Goal: Task Accomplishment & Management: Manage account settings

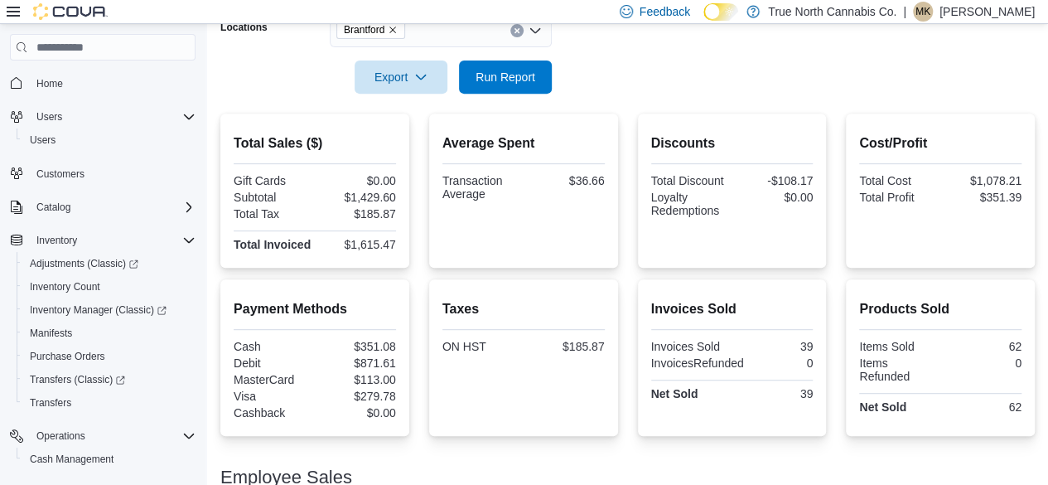
scroll to position [177, 0]
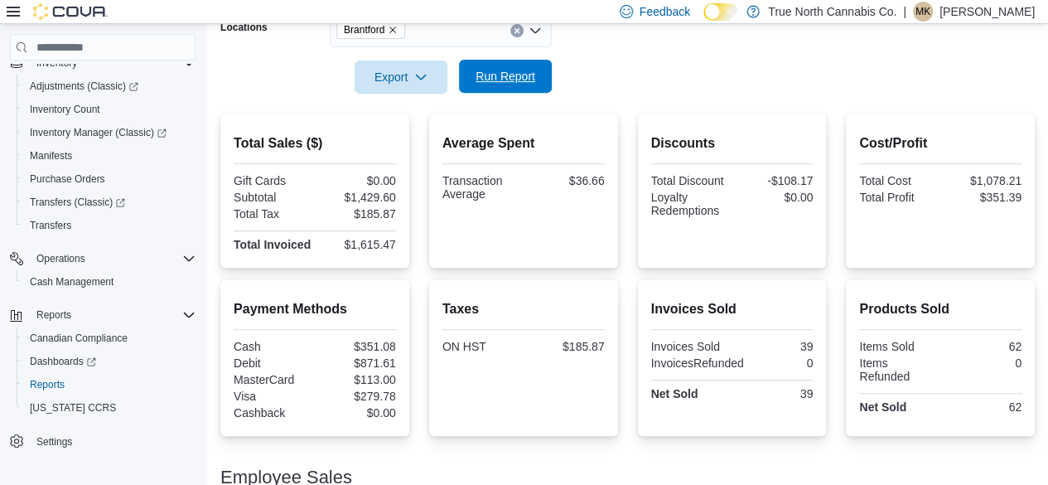
click at [500, 82] on span "Run Report" at bounding box center [505, 76] width 60 height 17
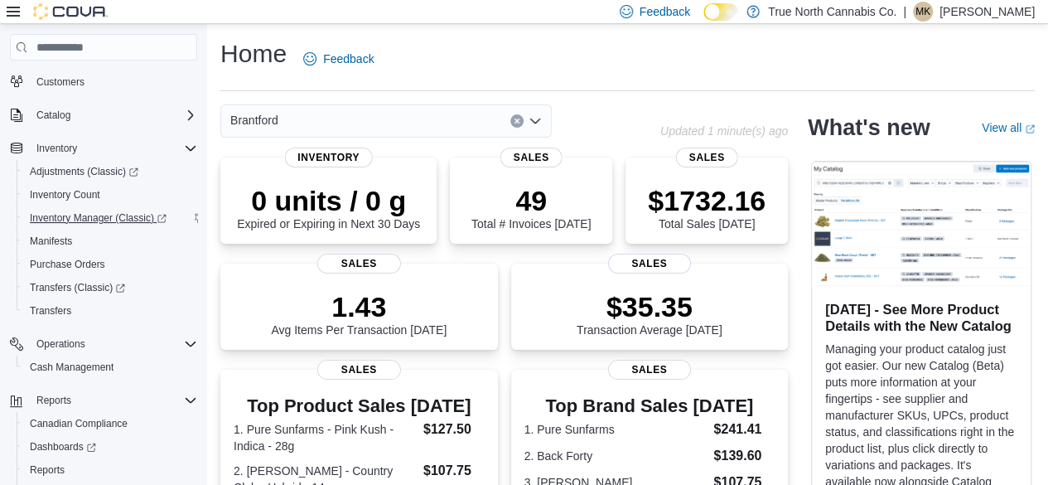
scroll to position [166, 0]
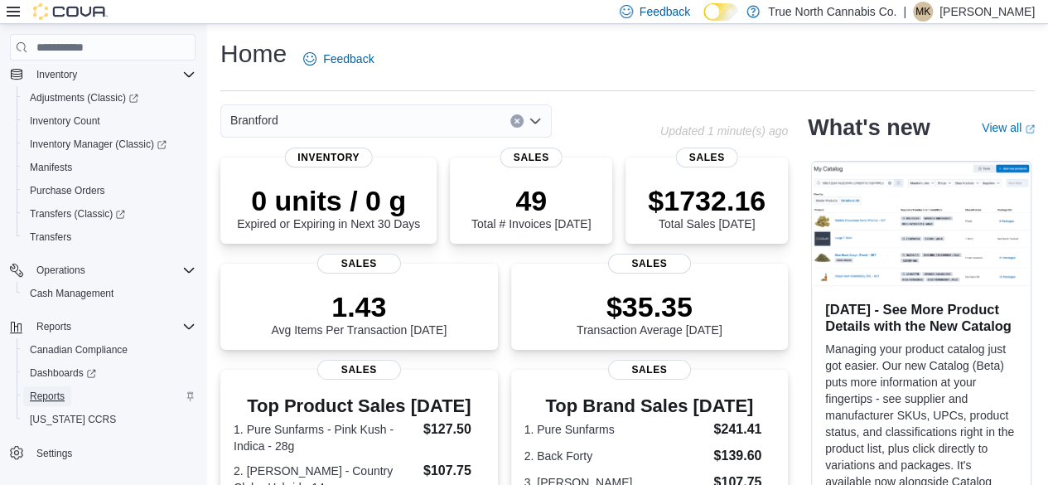
click at [52, 394] on span "Reports" at bounding box center [47, 395] width 35 height 13
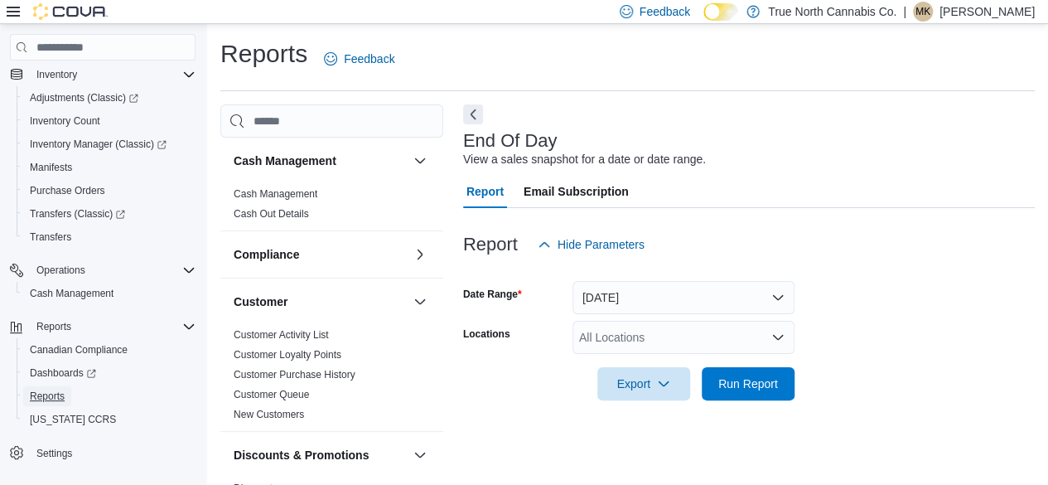
scroll to position [30, 0]
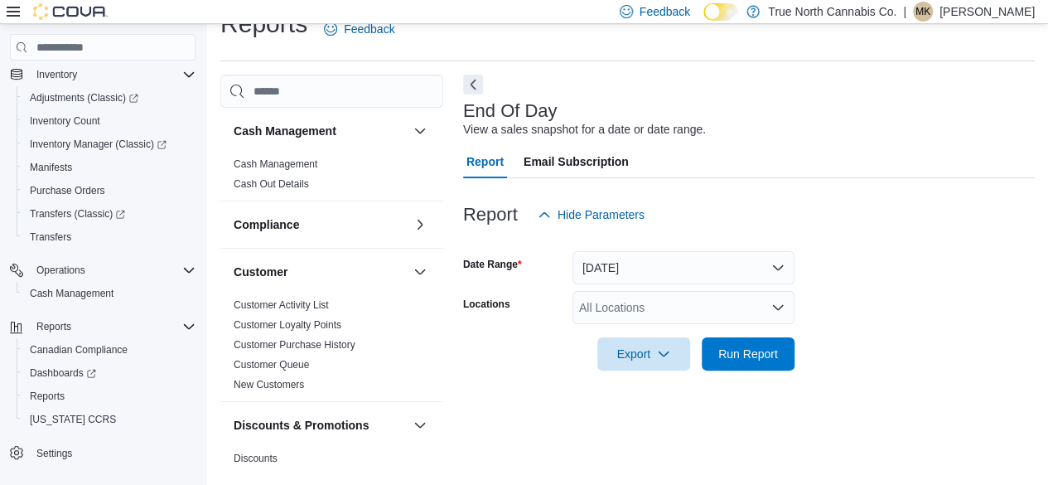
click at [601, 311] on div "All Locations" at bounding box center [683, 307] width 222 height 33
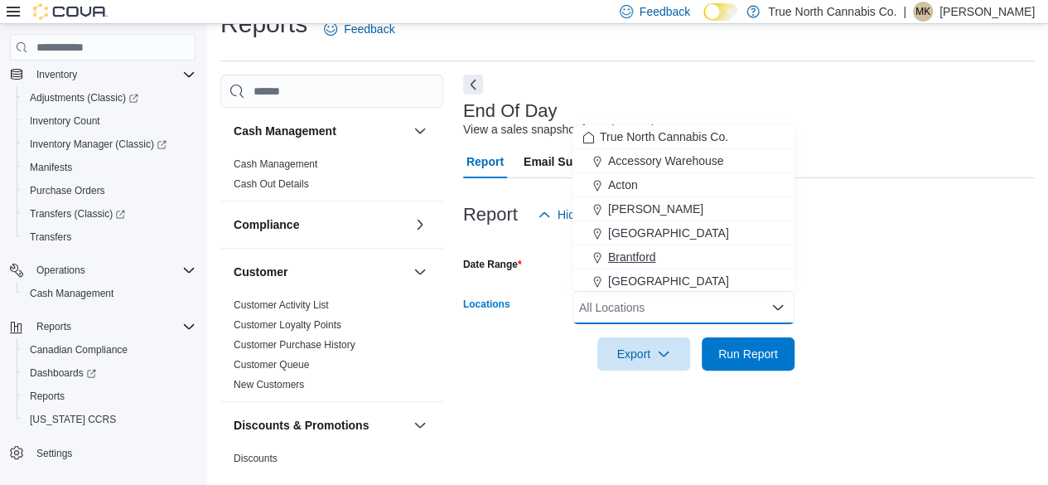
click at [625, 258] on span "Brantford" at bounding box center [632, 256] width 48 height 17
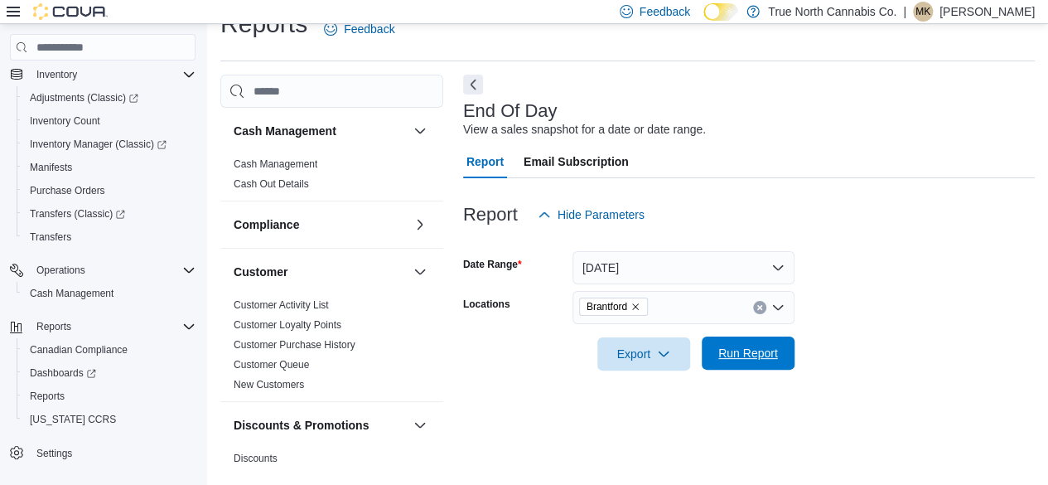
click at [734, 352] on span "Run Report" at bounding box center [748, 353] width 60 height 17
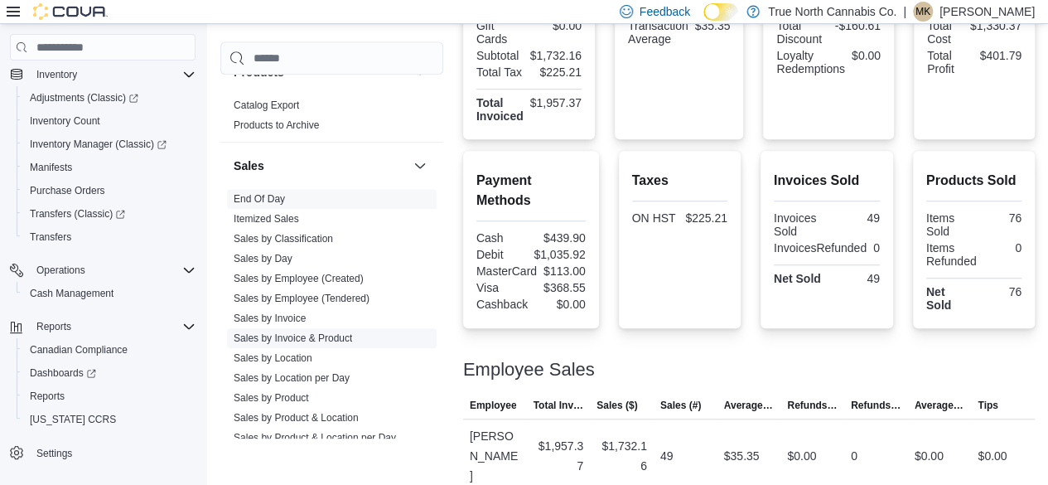
scroll to position [1160, 0]
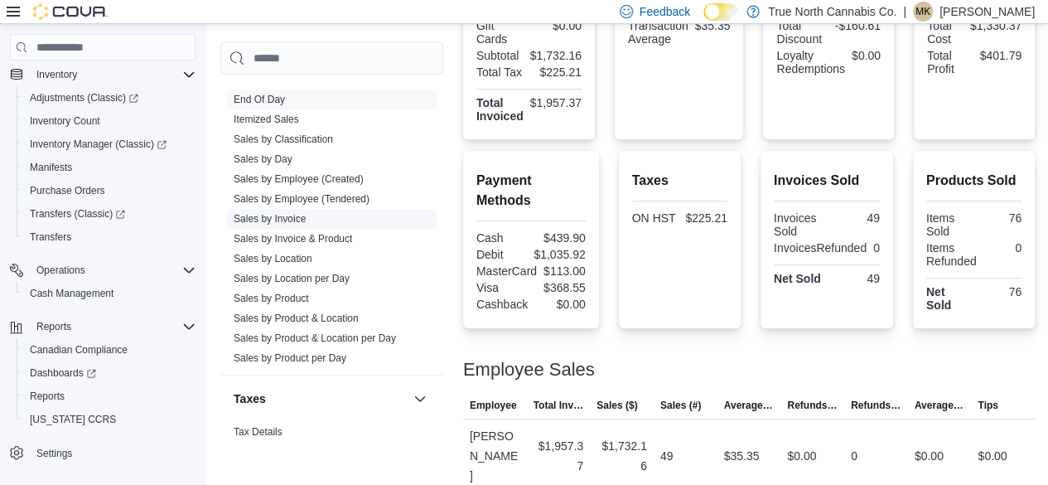
click at [293, 213] on link "Sales by Invoice" at bounding box center [270, 219] width 72 height 12
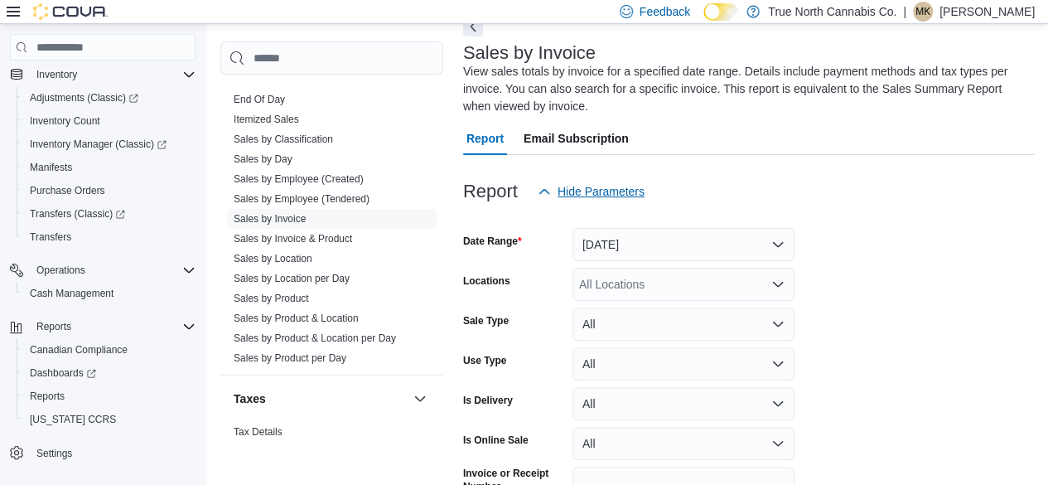
scroll to position [73, 0]
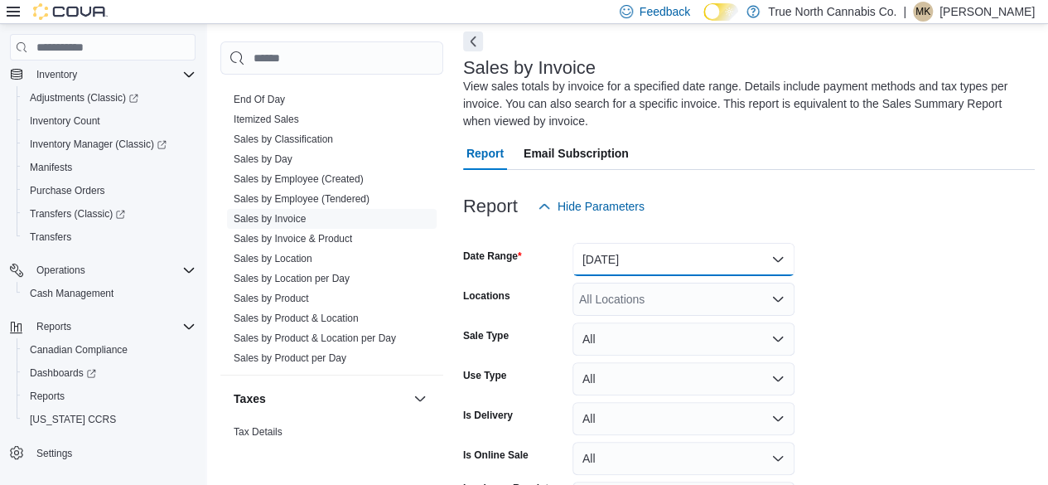
click at [639, 266] on button "Yesterday" at bounding box center [683, 259] width 222 height 33
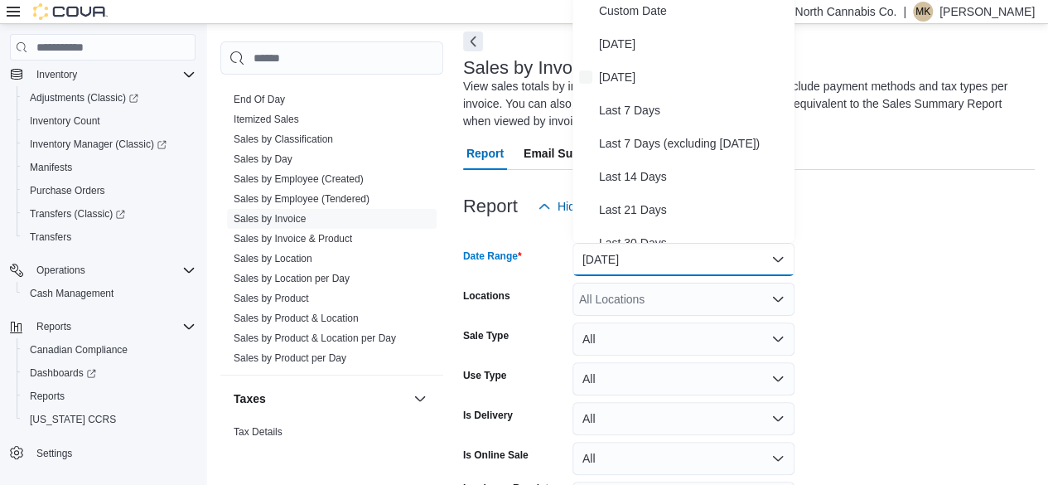
scroll to position [67, 0]
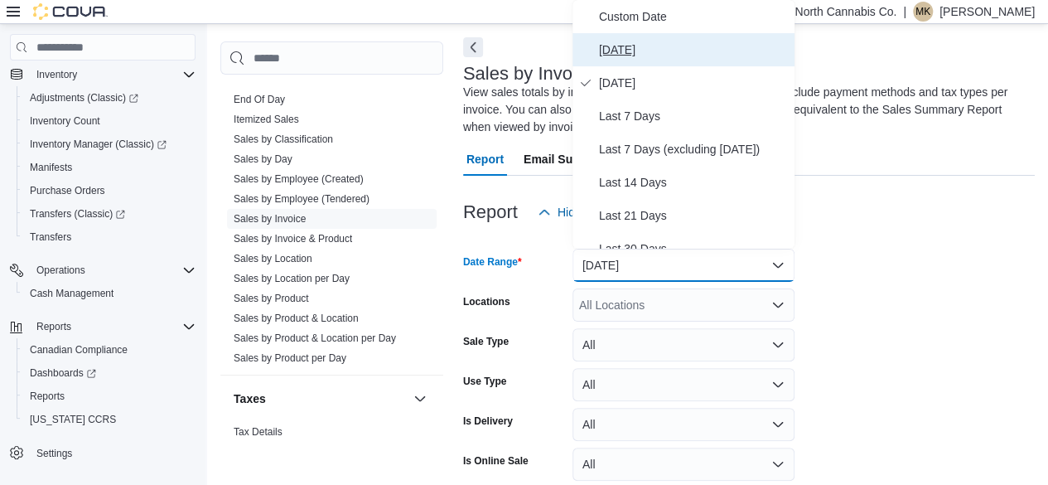
click at [640, 49] on span "Today" at bounding box center [693, 50] width 189 height 20
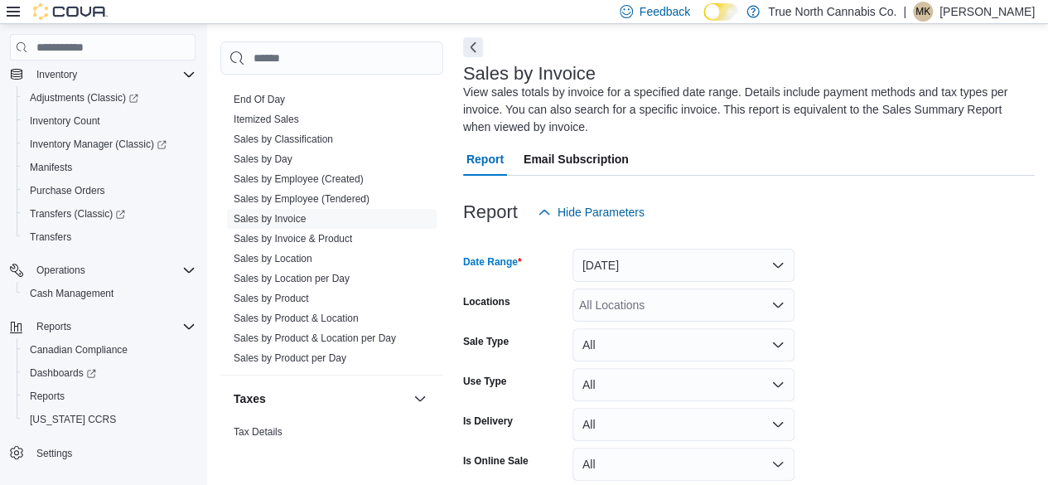
click at [694, 308] on div "All Locations" at bounding box center [683, 304] width 222 height 33
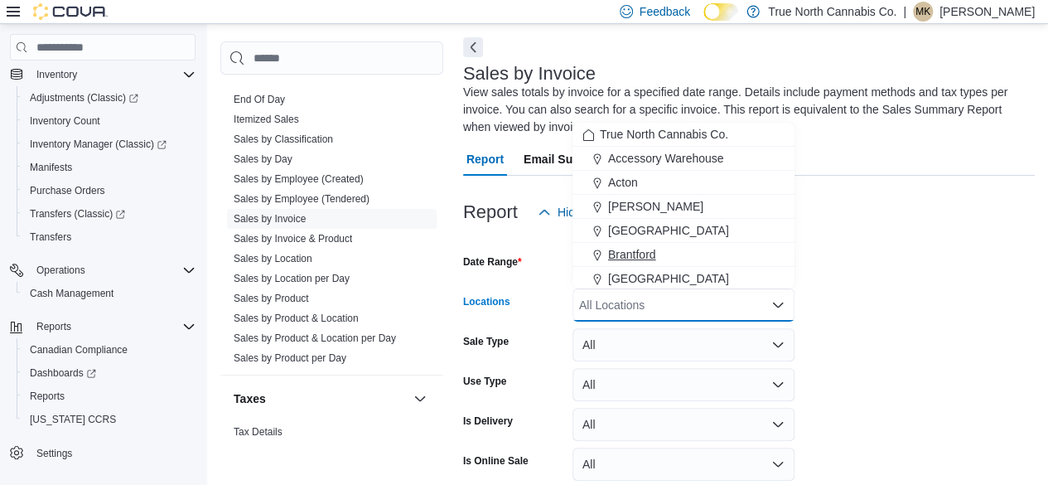
click at [604, 256] on span "Choose from the following options" at bounding box center [599, 254] width 17 height 17
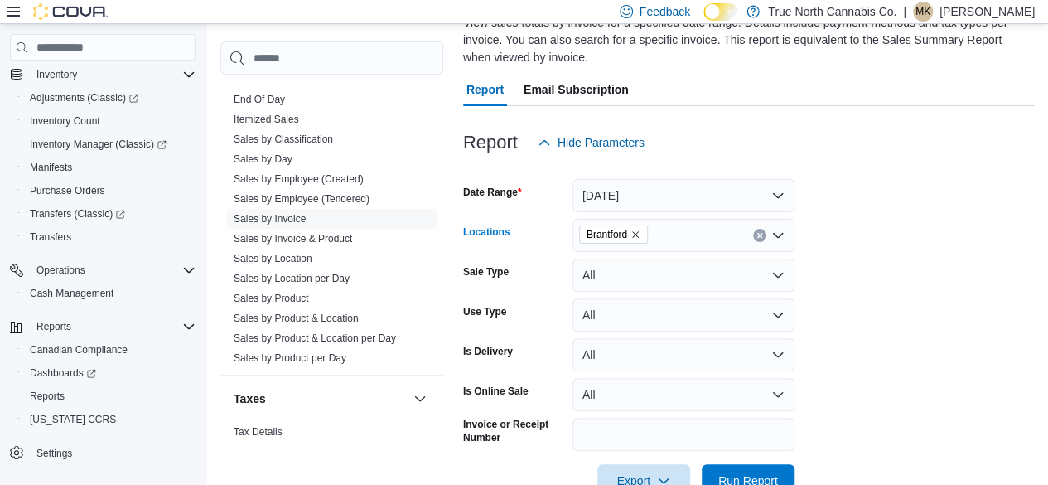
scroll to position [182, 0]
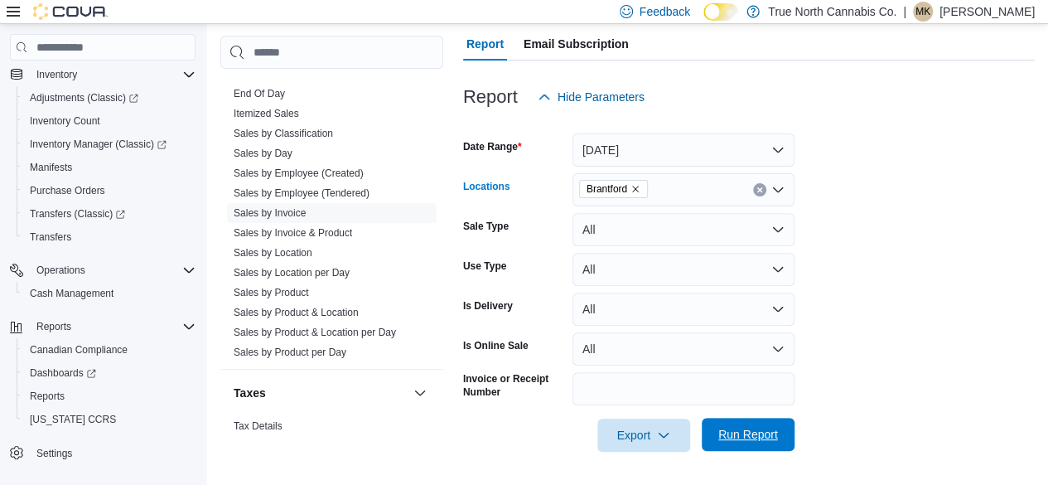
click at [759, 438] on span "Run Report" at bounding box center [748, 434] width 60 height 17
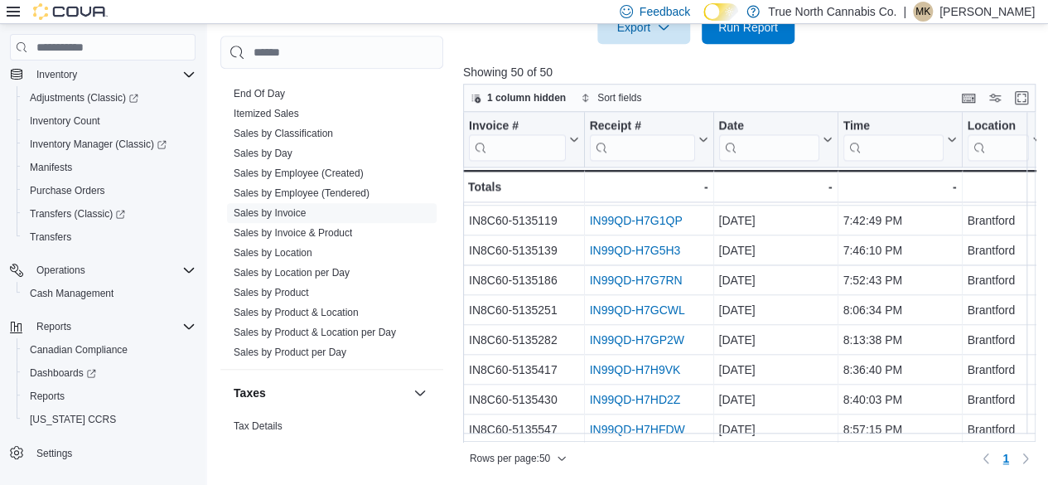
scroll to position [1259, 0]
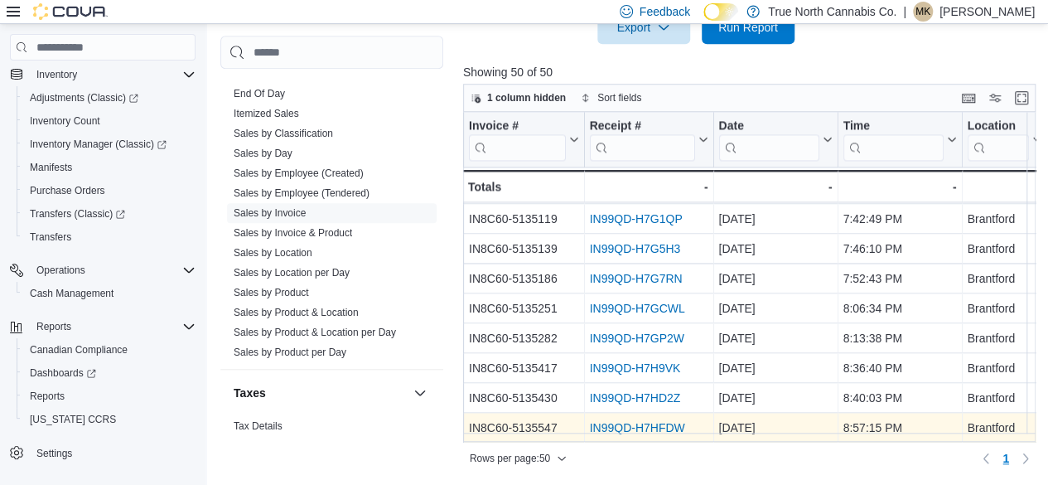
click at [630, 422] on link "IN99QD-H7HFDW" at bounding box center [636, 427] width 95 height 13
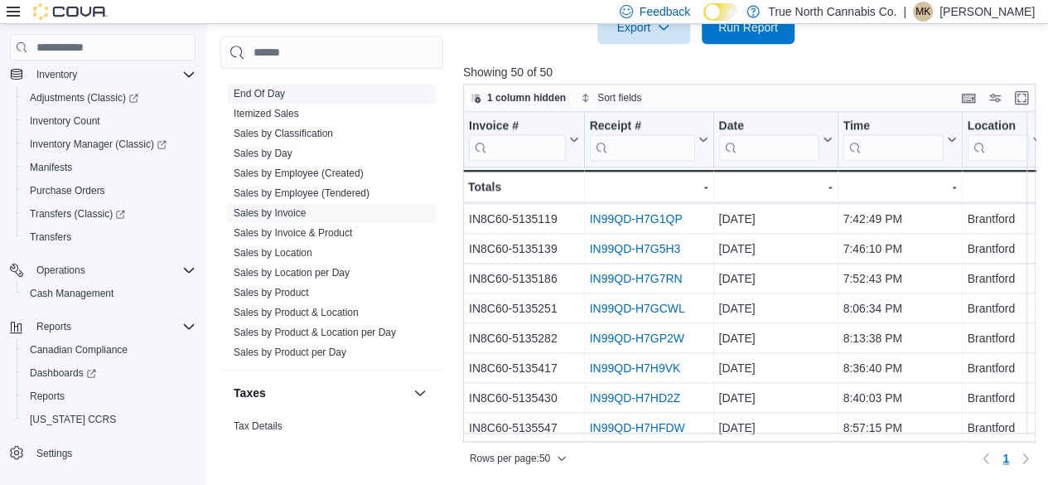
click at [268, 90] on link "End Of Day" at bounding box center [259, 94] width 51 height 12
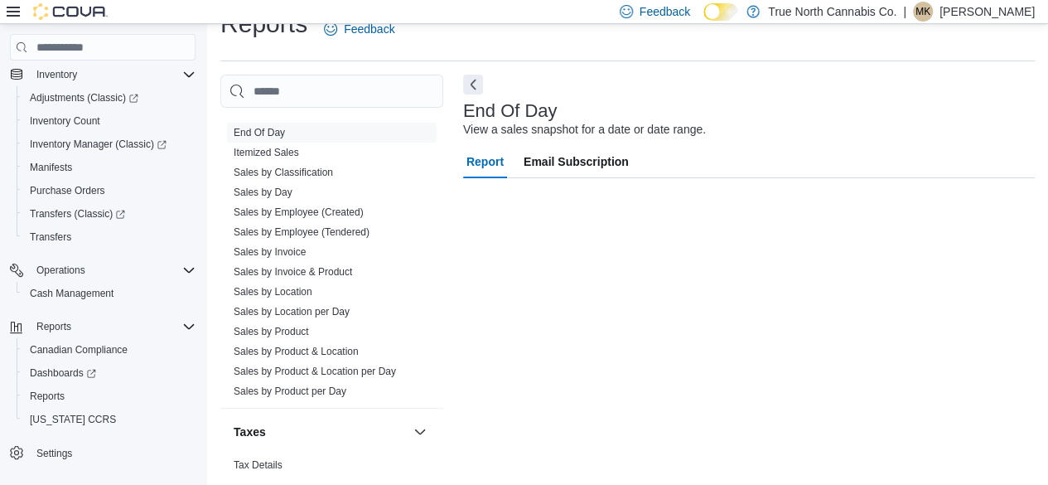
scroll to position [30, 0]
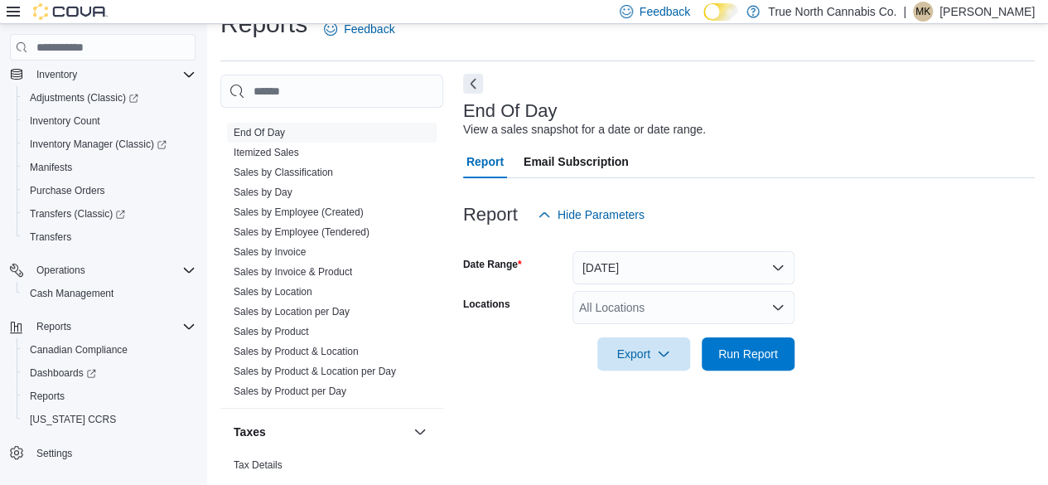
click at [476, 84] on button "Next" at bounding box center [473, 84] width 20 height 20
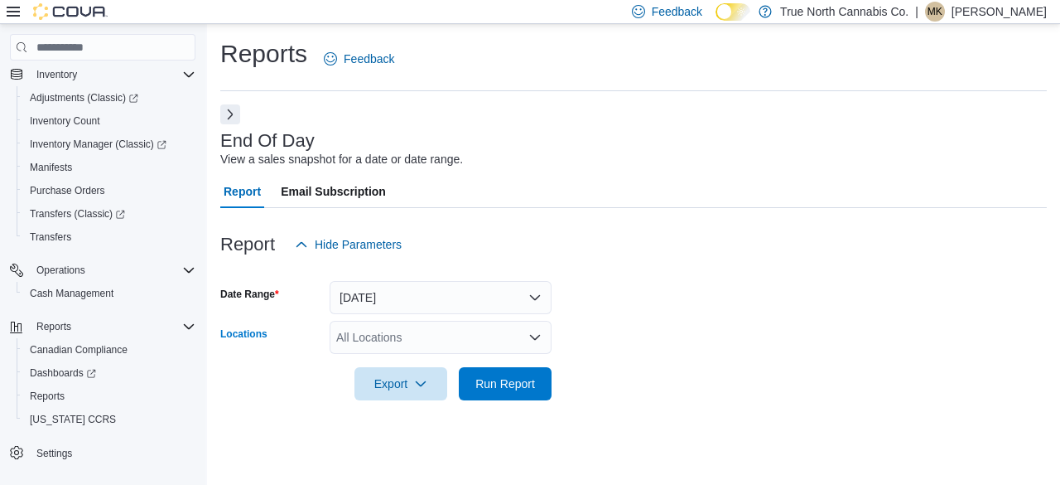
click at [417, 341] on div "All Locations" at bounding box center [441, 337] width 222 height 33
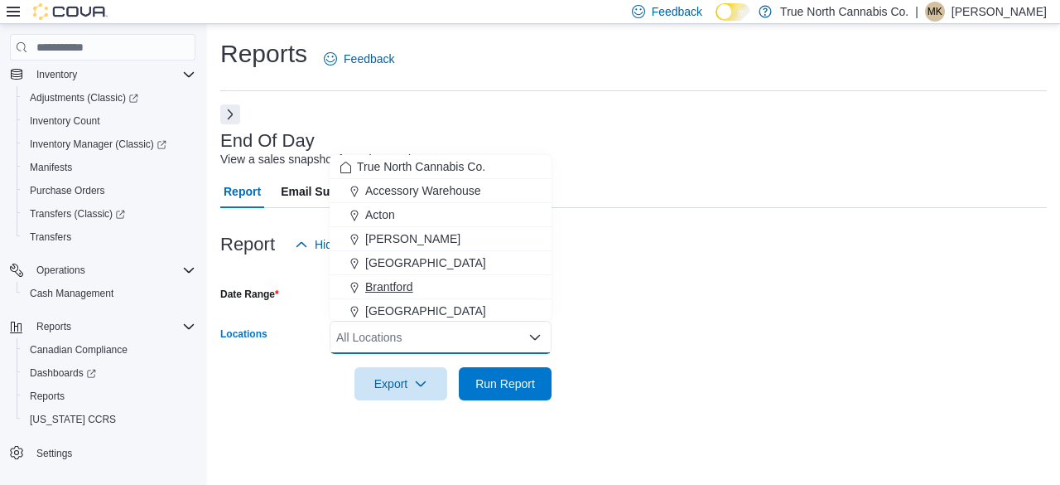
click at [412, 282] on span "Brantford" at bounding box center [389, 286] width 48 height 17
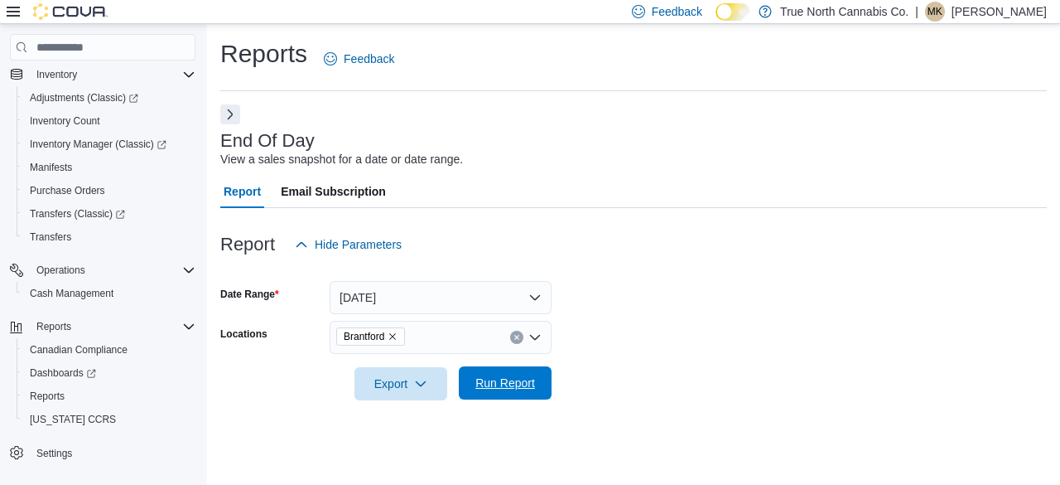
click at [503, 383] on span "Run Report" at bounding box center [505, 382] width 60 height 17
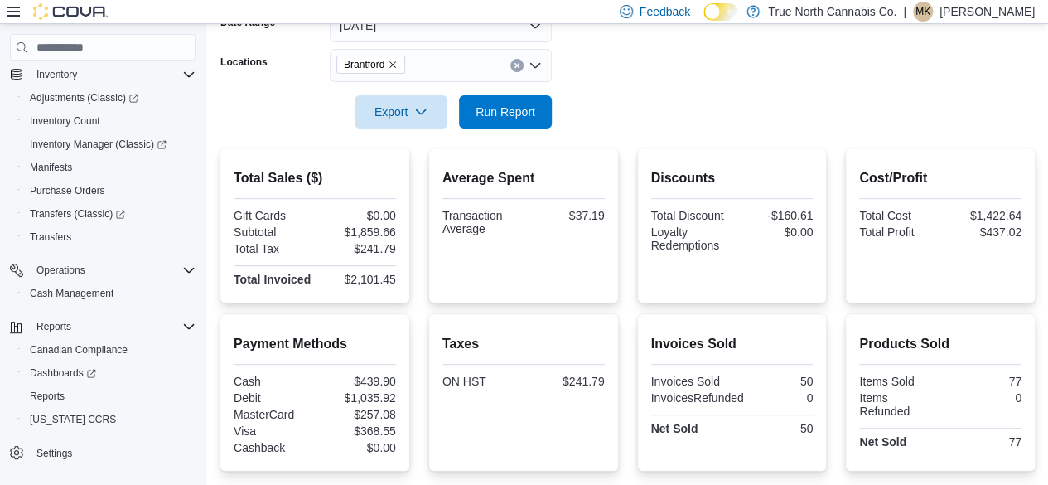
scroll to position [415, 0]
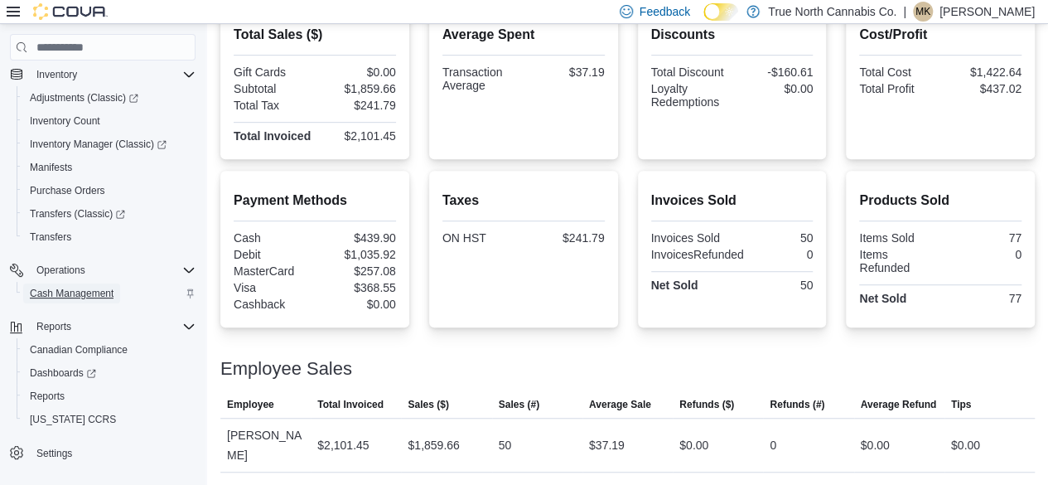
click at [75, 292] on span "Cash Management" at bounding box center [72, 293] width 84 height 13
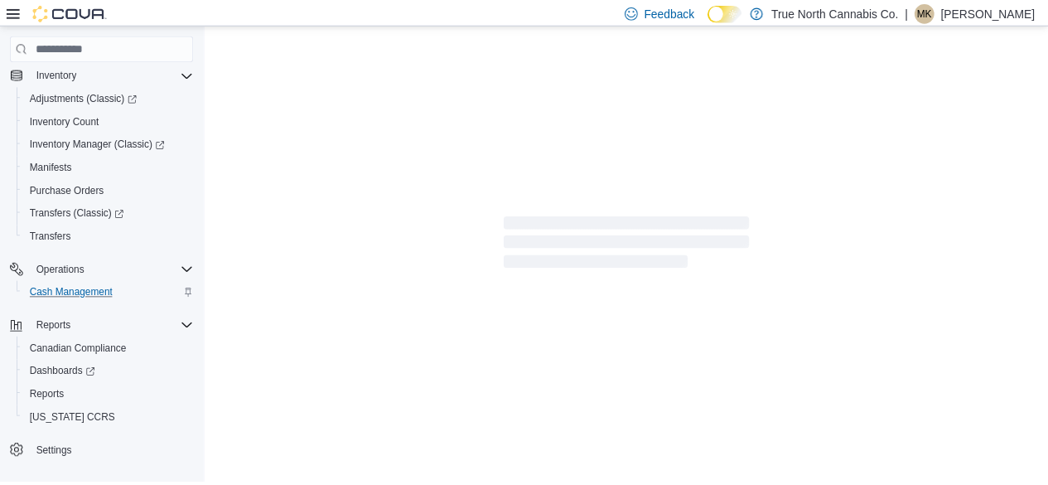
scroll to position [163, 0]
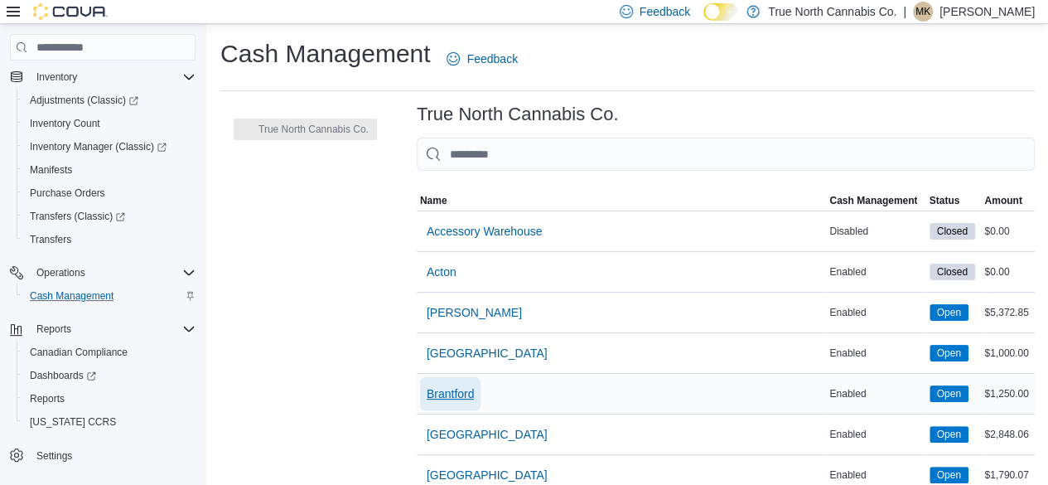
click at [454, 395] on span "Brantford" at bounding box center [451, 393] width 48 height 17
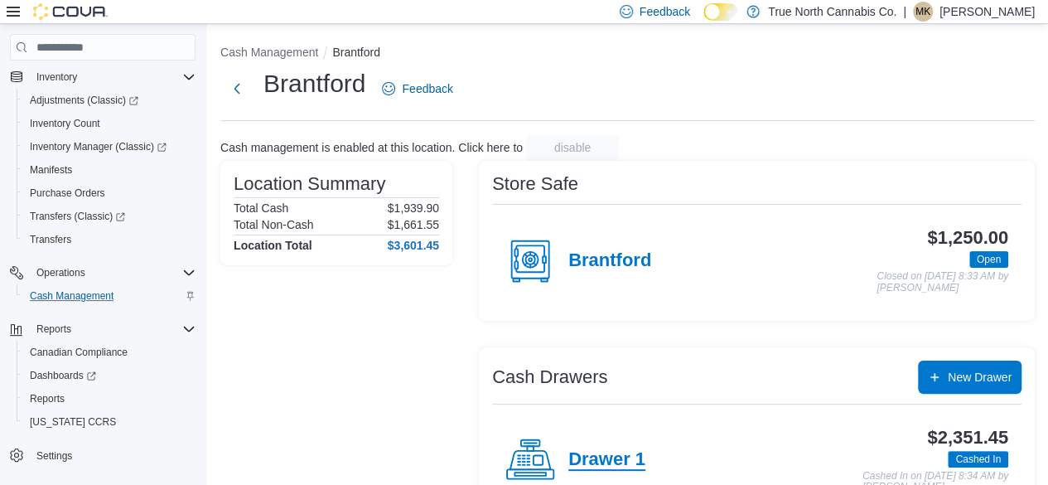
click at [611, 456] on h4 "Drawer 1" at bounding box center [606, 460] width 77 height 22
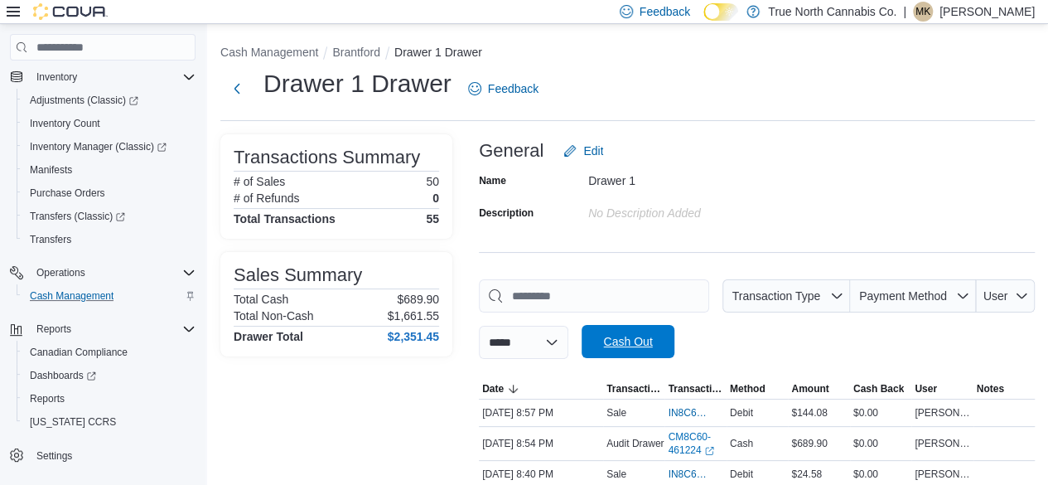
click at [652, 344] on span "Cash Out" at bounding box center [627, 341] width 49 height 17
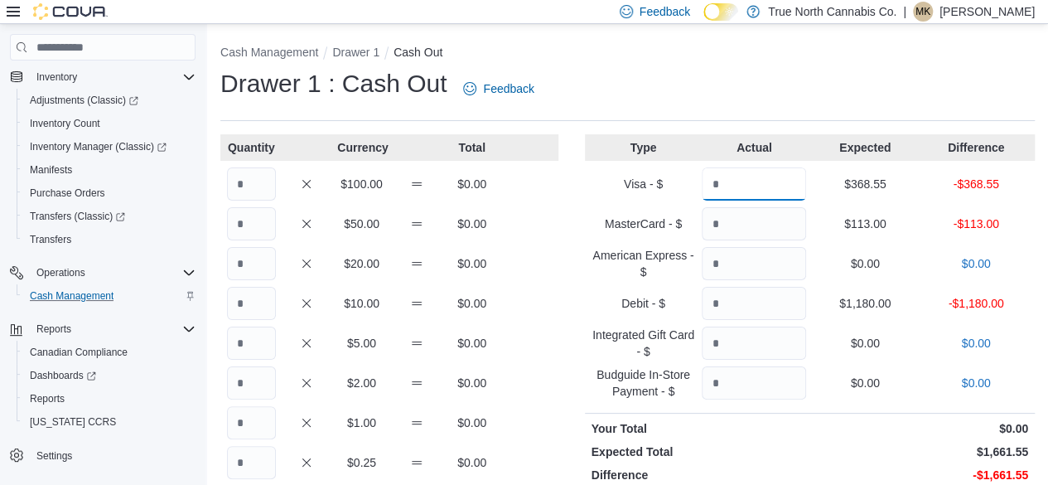
click at [748, 185] on input "Quantity" at bounding box center [754, 183] width 104 height 33
type input "******"
type input "***"
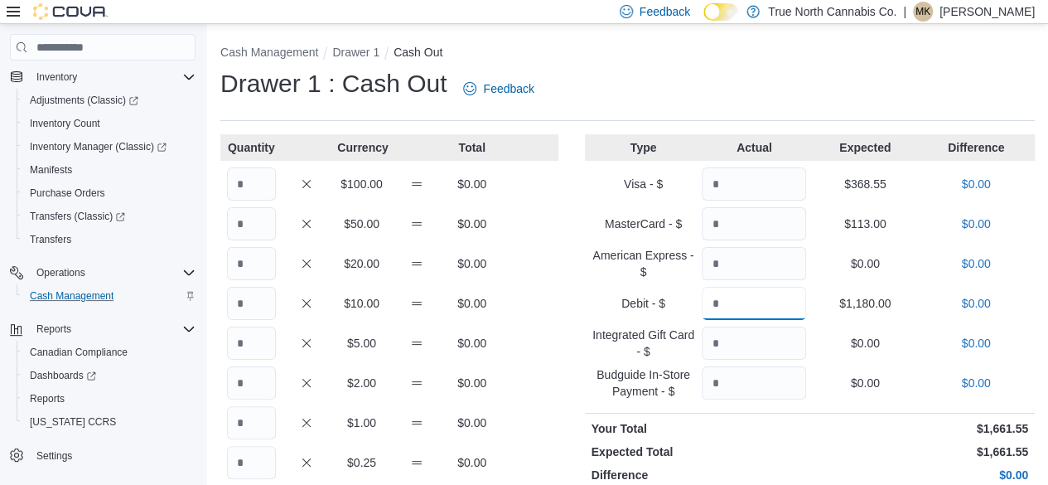
type input "****"
click at [252, 183] on input "Quantity" at bounding box center [251, 183] width 49 height 33
type input "*"
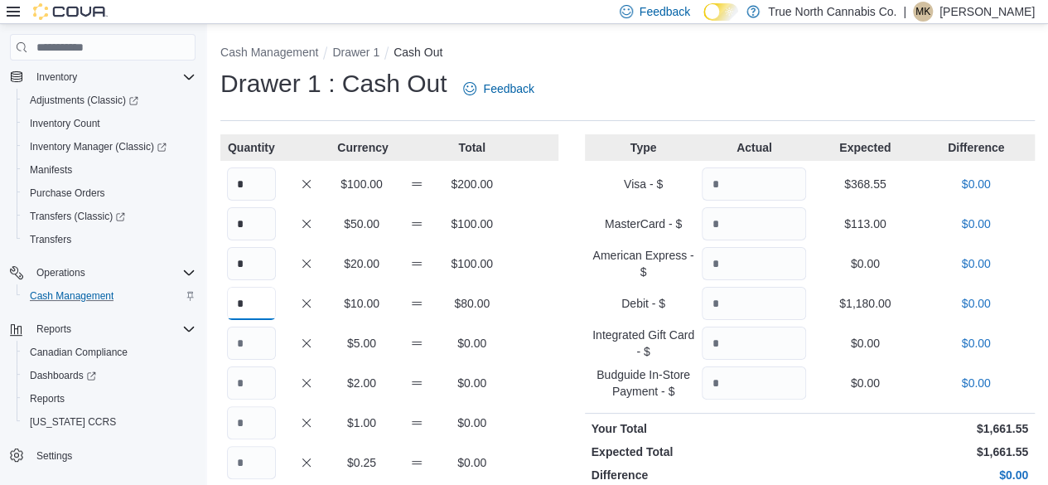
type input "*"
type input "**"
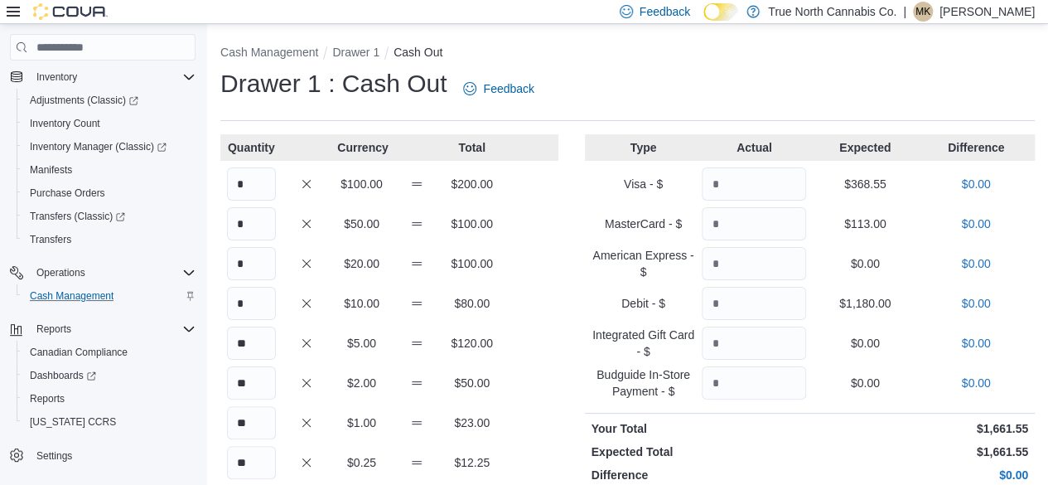
scroll to position [217, 0]
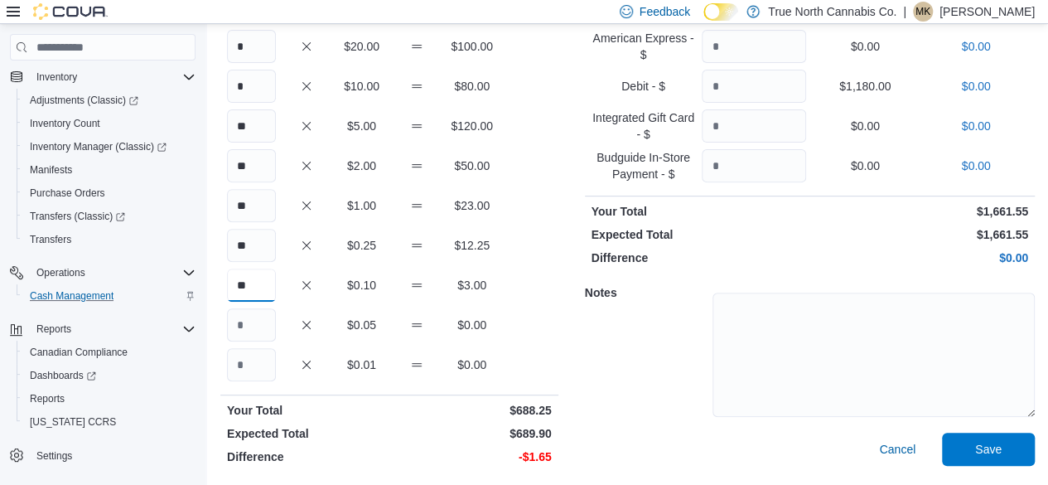
type input "**"
click at [897, 365] on textarea at bounding box center [873, 354] width 322 height 124
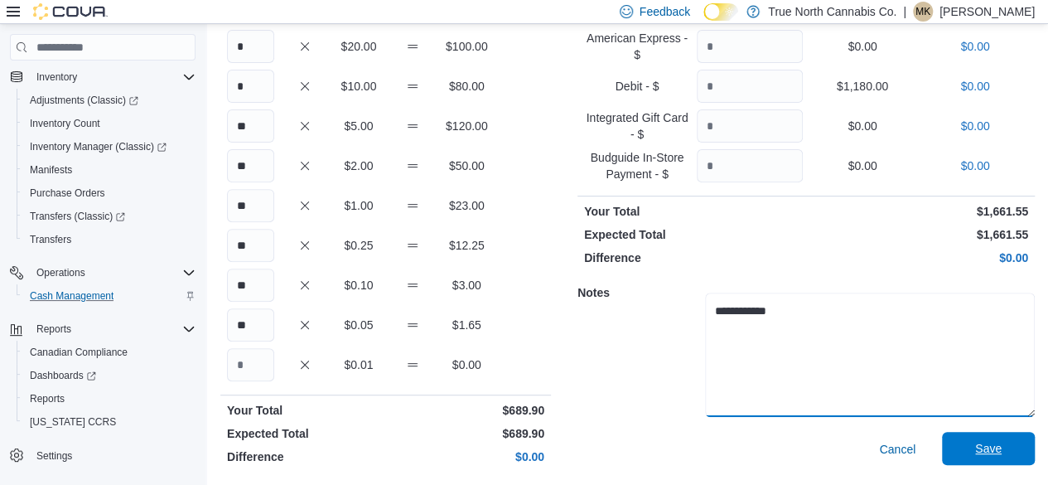
type textarea "**********"
click at [1001, 452] on span "Save" at bounding box center [988, 448] width 27 height 17
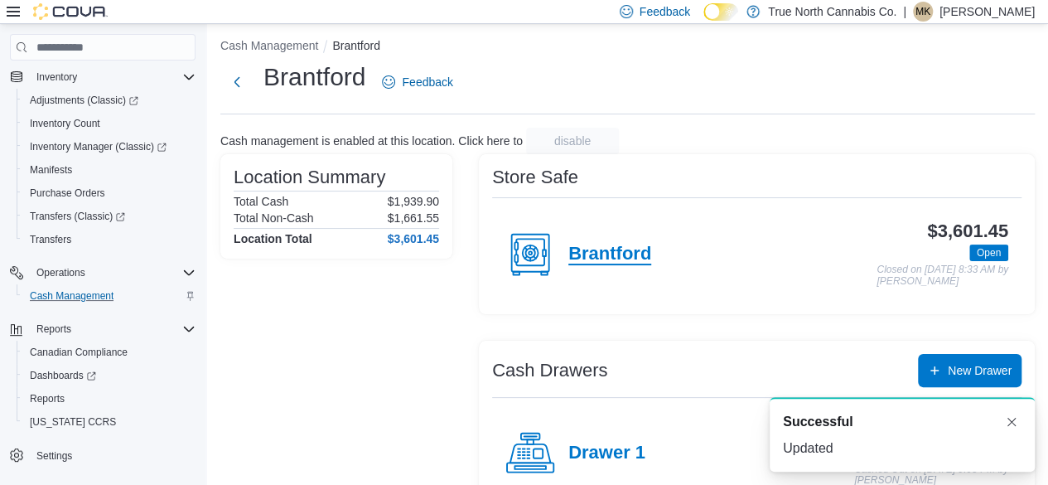
click at [616, 253] on h4 "Brantford" at bounding box center [609, 255] width 83 height 22
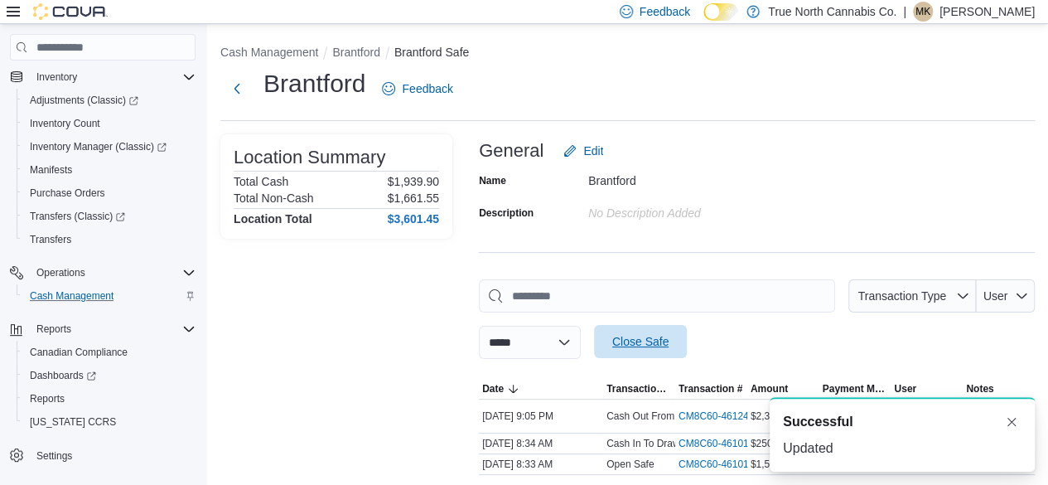
click at [668, 345] on span "Close Safe" at bounding box center [640, 341] width 56 height 17
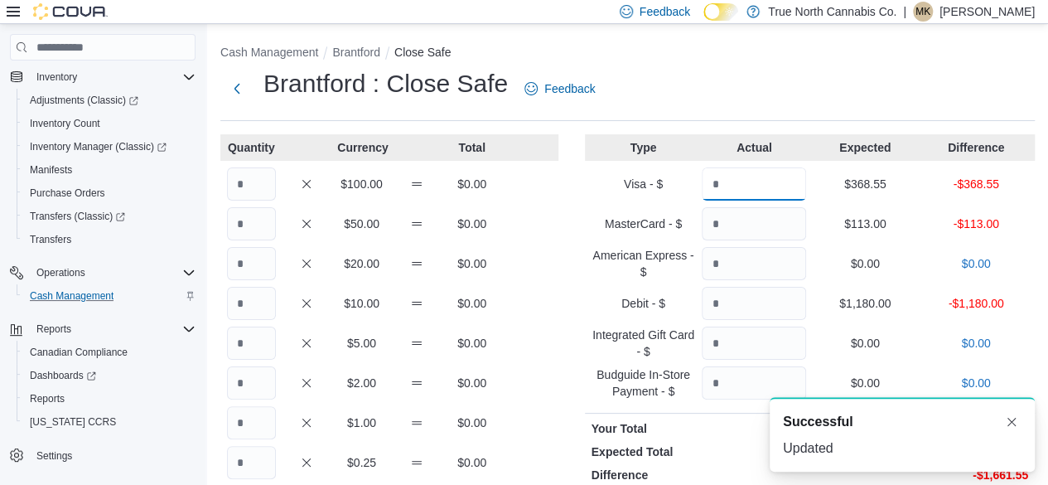
click at [794, 181] on input "Quantity" at bounding box center [754, 183] width 104 height 33
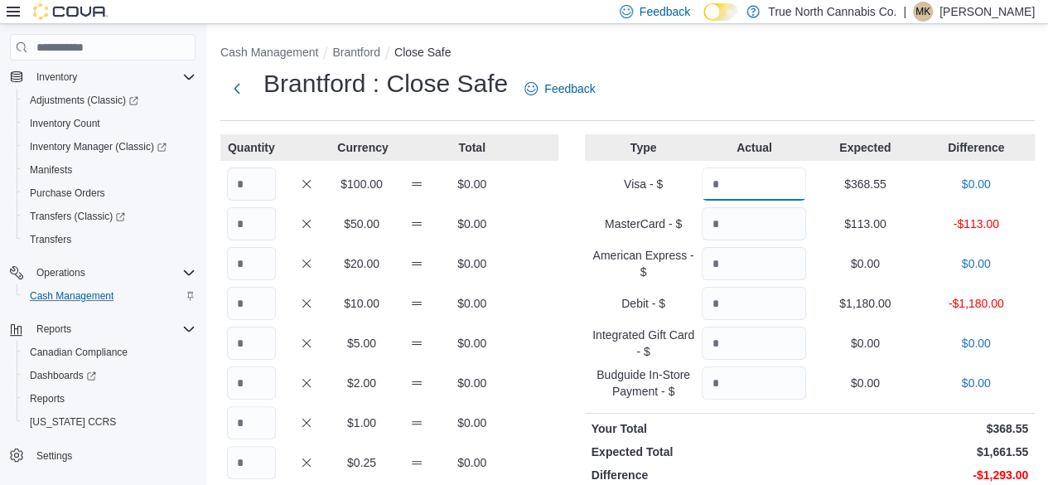
type input "******"
type input "***"
type input "****"
click at [252, 185] on input "Quantity" at bounding box center [251, 183] width 49 height 33
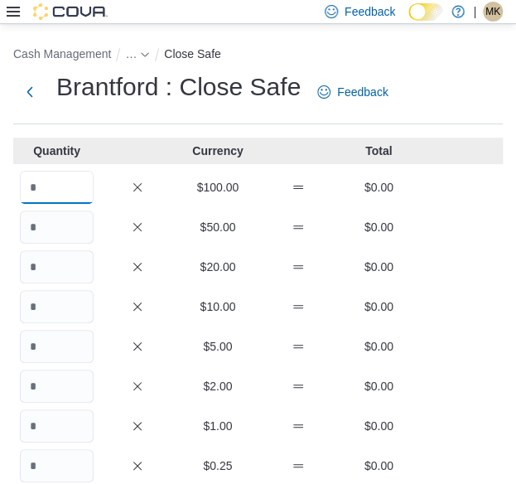
click at [63, 190] on input "Quantity" at bounding box center [57, 187] width 74 height 33
type input "*"
type input "**"
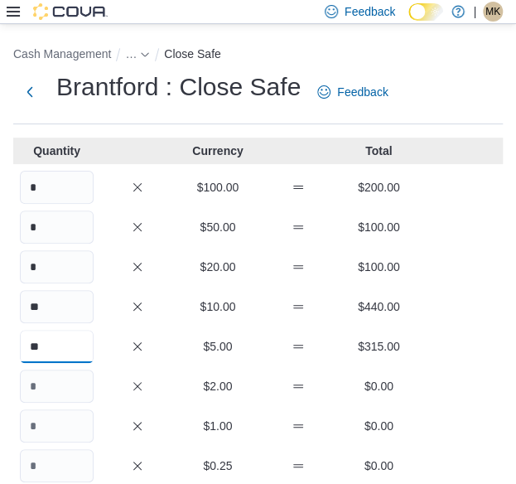
type input "**"
type input "***"
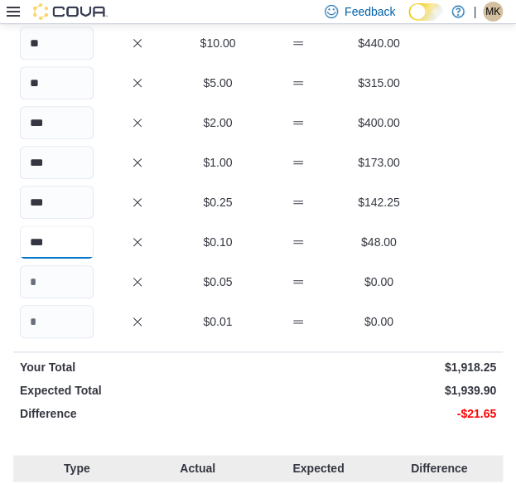
type input "***"
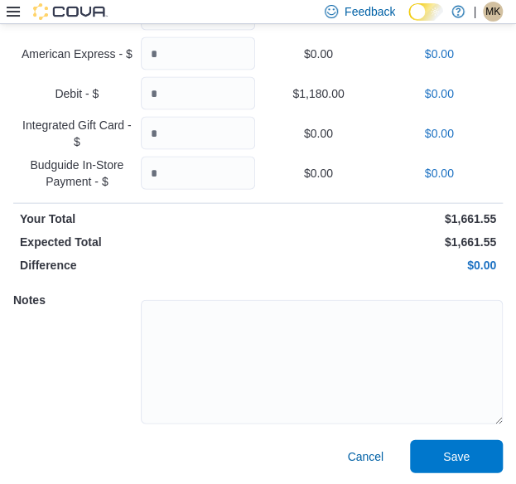
scroll to position [796, 0]
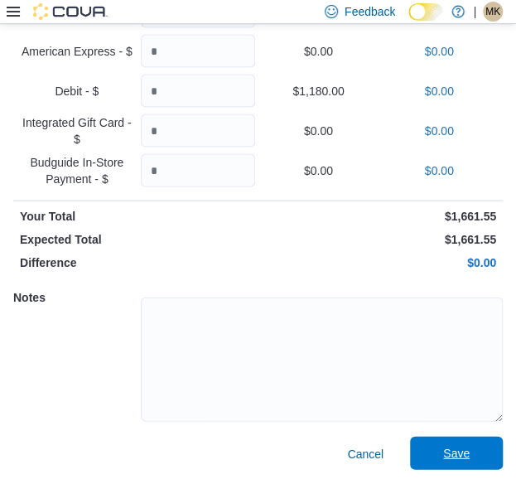
type input "***"
click at [463, 447] on span "Save" at bounding box center [456, 453] width 27 height 17
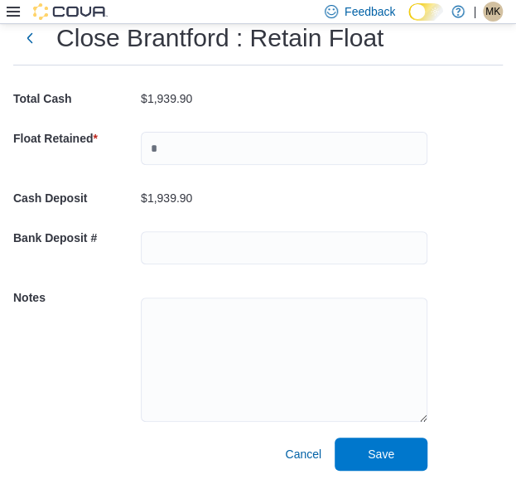
scroll to position [59, 0]
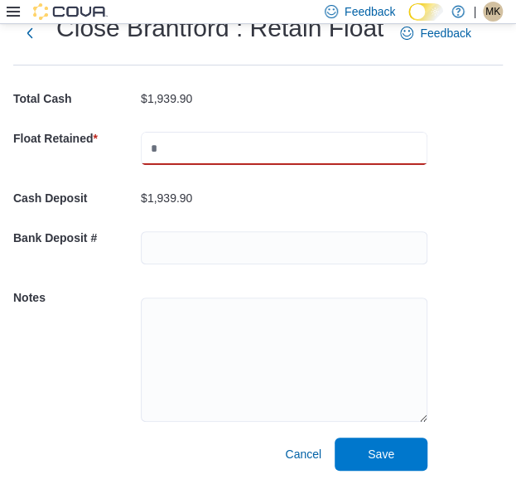
click at [214, 158] on input "text" at bounding box center [284, 148] width 287 height 33
type input "****"
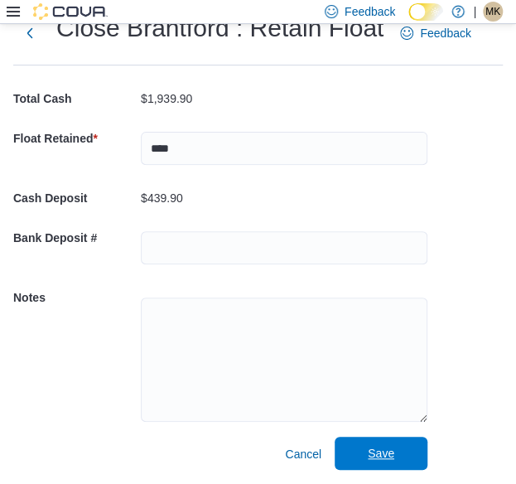
click at [391, 458] on span "Save" at bounding box center [381, 453] width 27 height 17
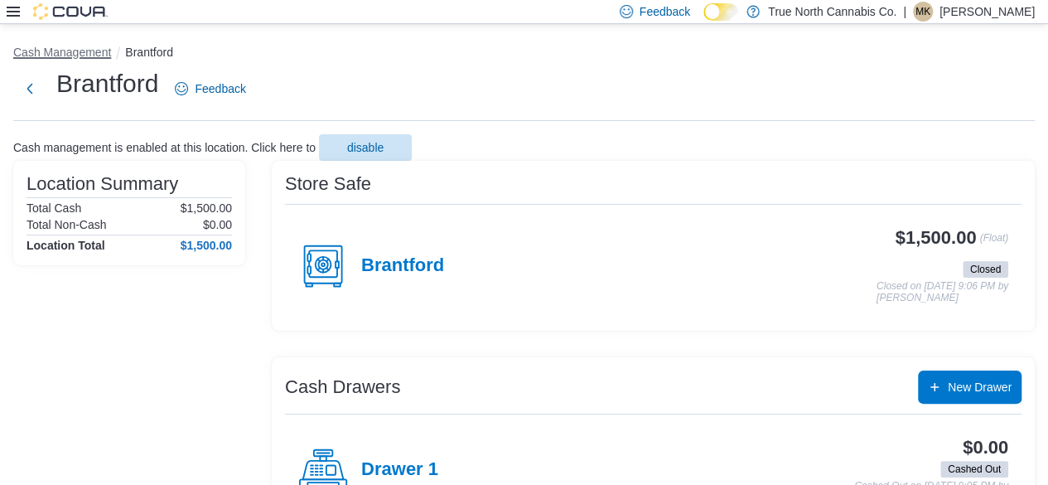
click at [61, 55] on button "Cash Management" at bounding box center [62, 52] width 98 height 13
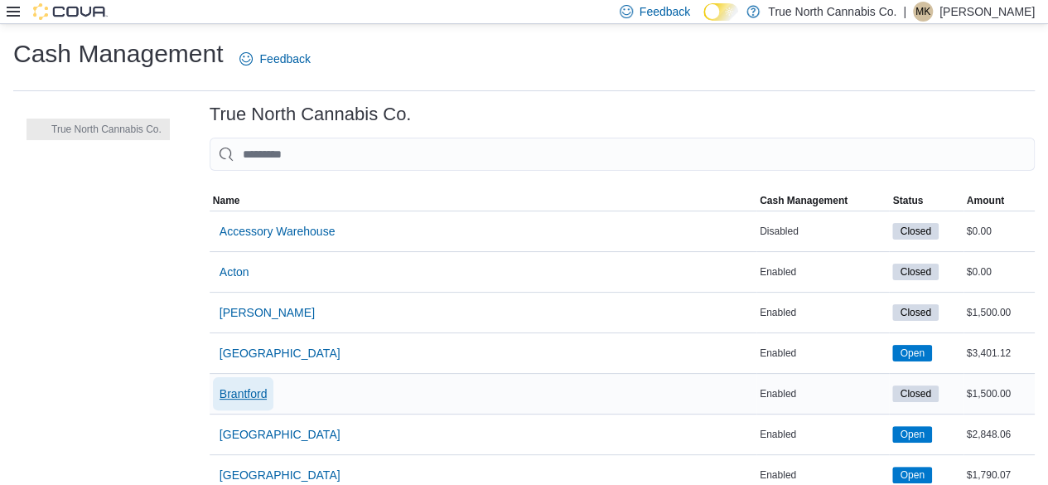
click at [237, 390] on span "Brantford" at bounding box center [243, 393] width 48 height 17
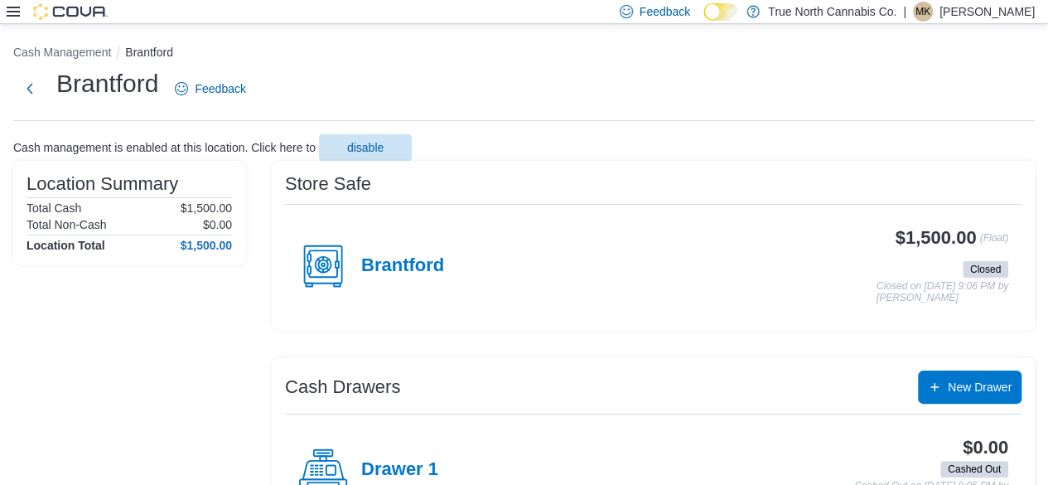
click at [14, 12] on icon at bounding box center [13, 12] width 13 height 10
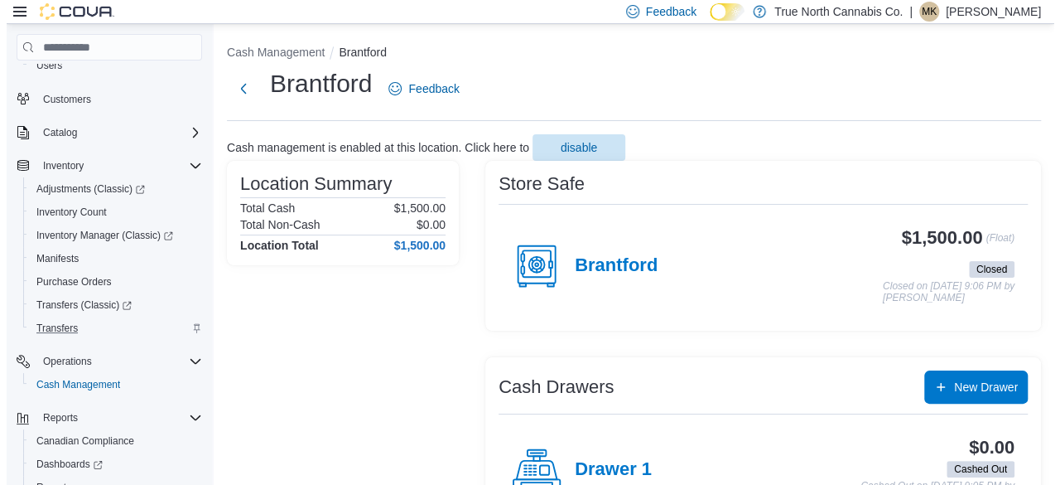
scroll to position [177, 0]
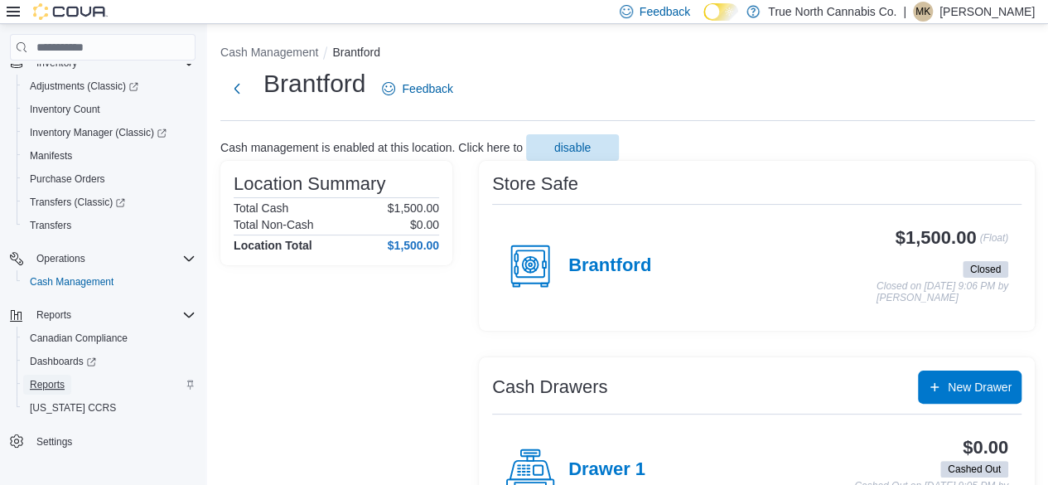
click at [51, 378] on span "Reports" at bounding box center [47, 384] width 35 height 13
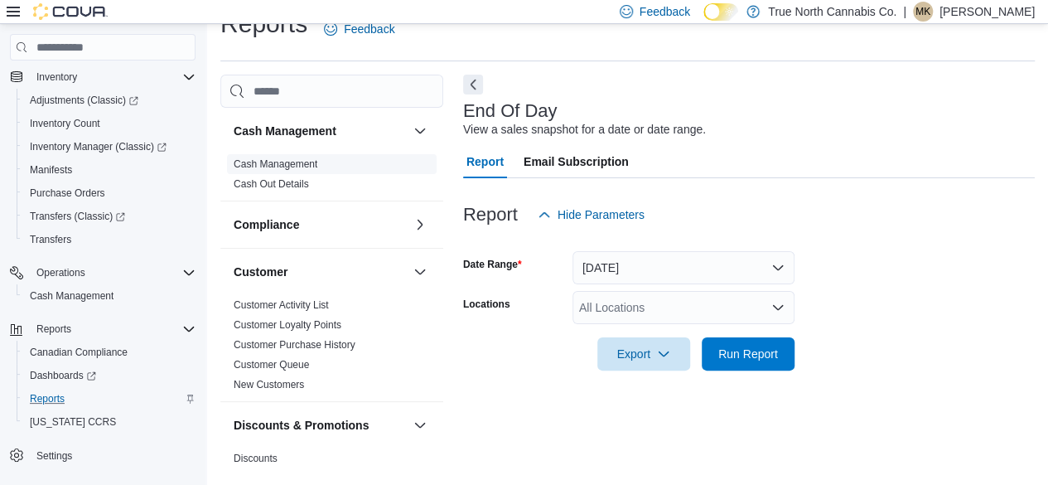
click at [307, 167] on link "Cash Management" at bounding box center [276, 164] width 84 height 12
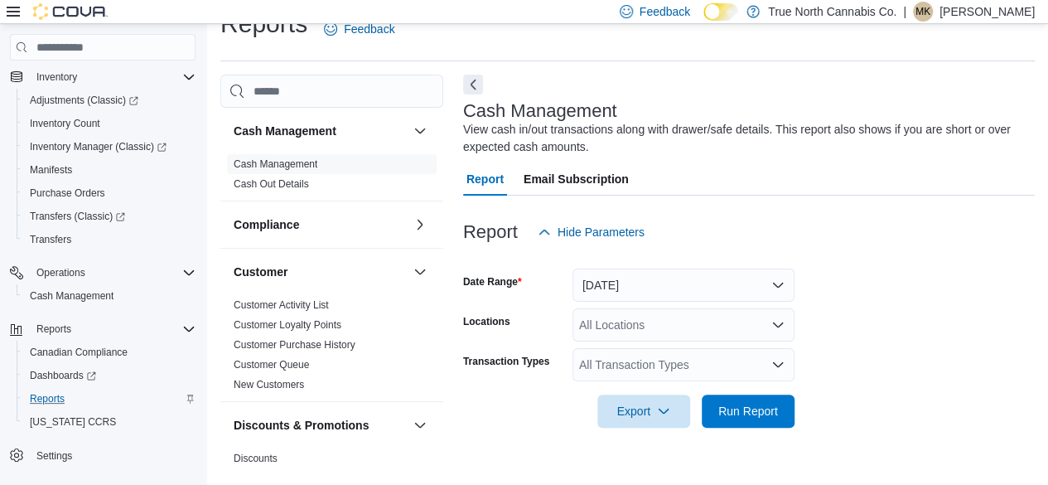
click at [663, 323] on div "All Locations" at bounding box center [683, 324] width 222 height 33
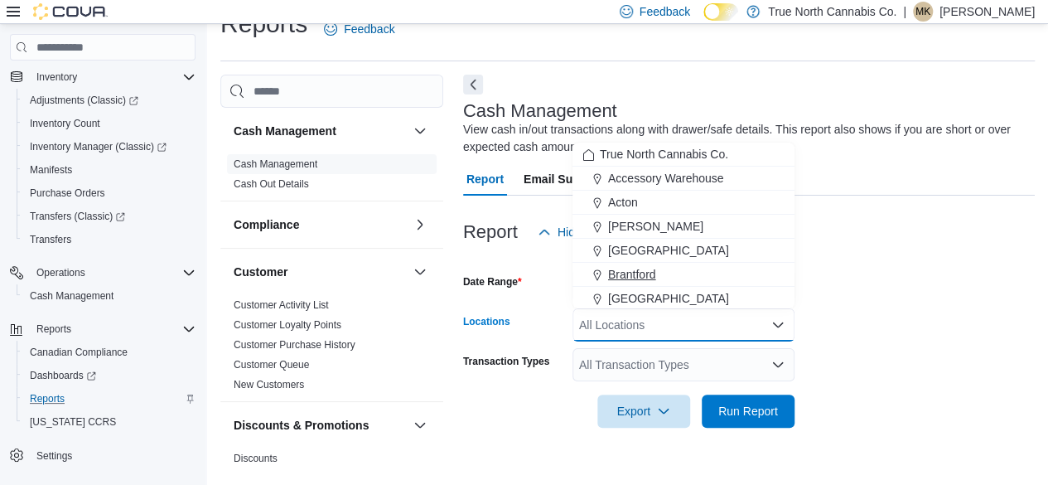
click at [610, 278] on span "Brantford" at bounding box center [632, 274] width 48 height 17
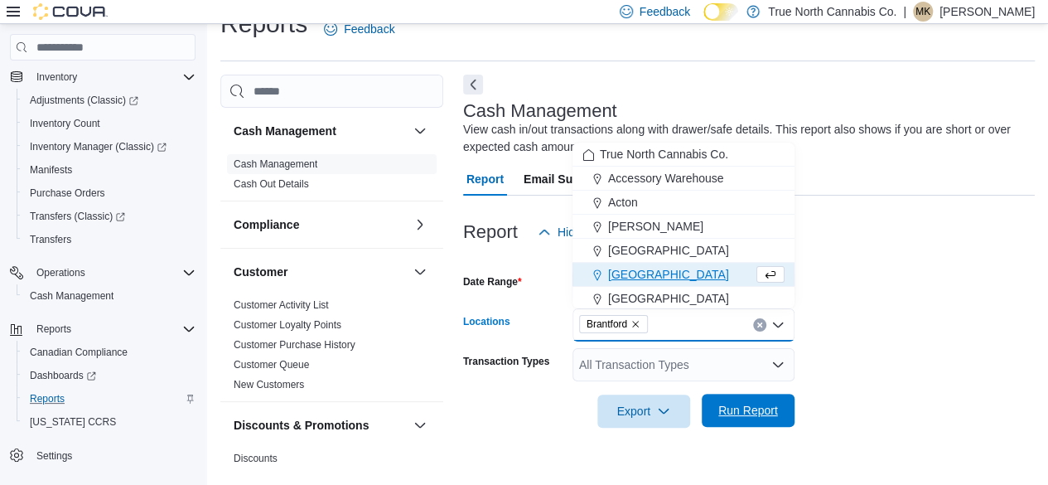
click at [745, 411] on span "Run Report" at bounding box center [748, 410] width 60 height 17
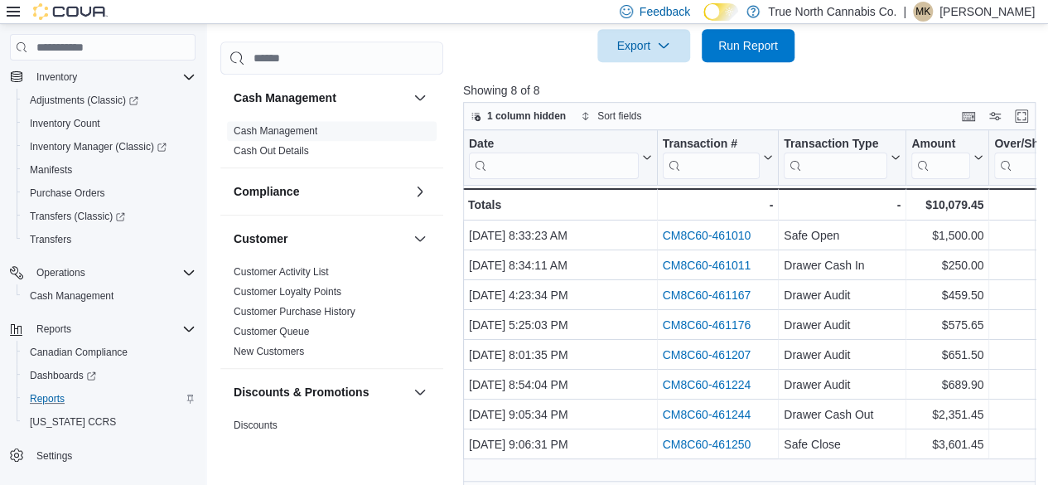
scroll to position [413, 0]
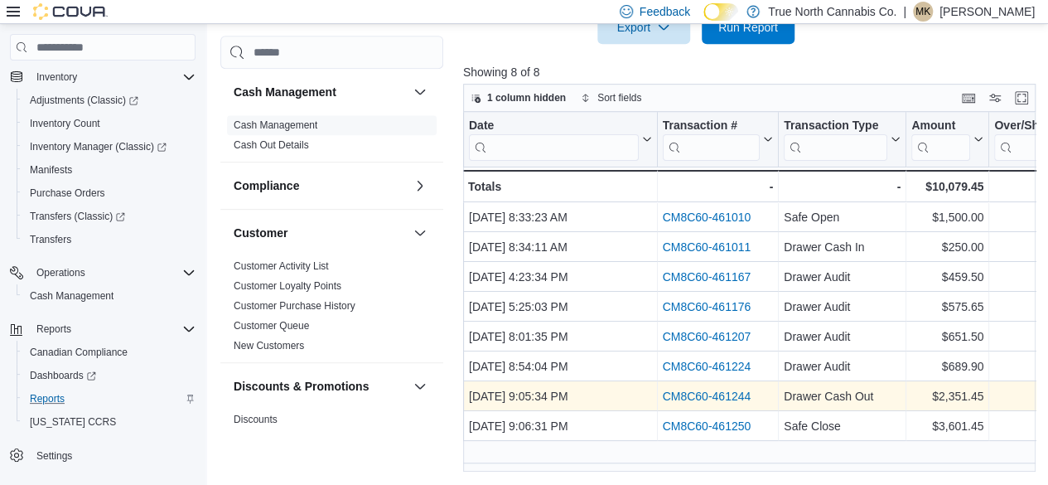
click at [720, 395] on link "CM8C60-461244" at bounding box center [706, 395] width 89 height 13
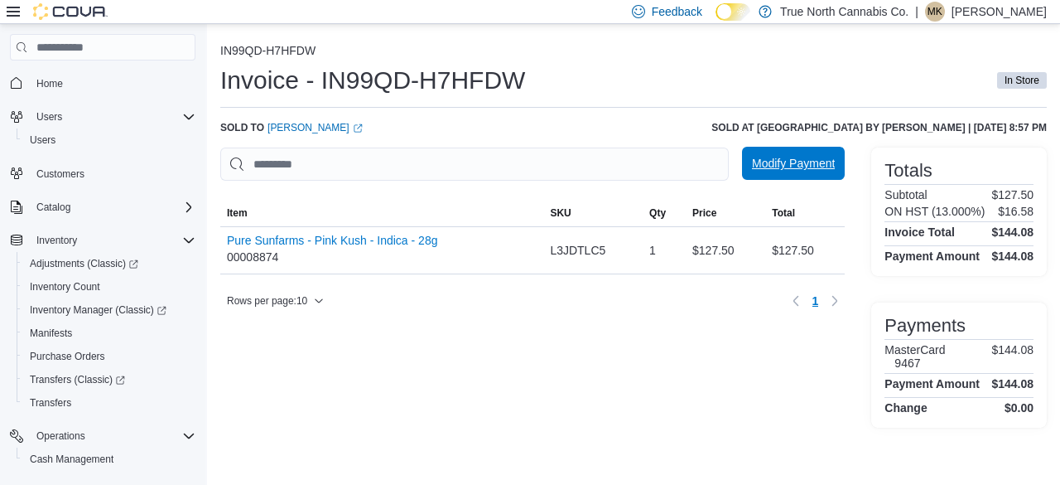
click at [777, 155] on span "Modify Payment" at bounding box center [793, 163] width 83 height 33
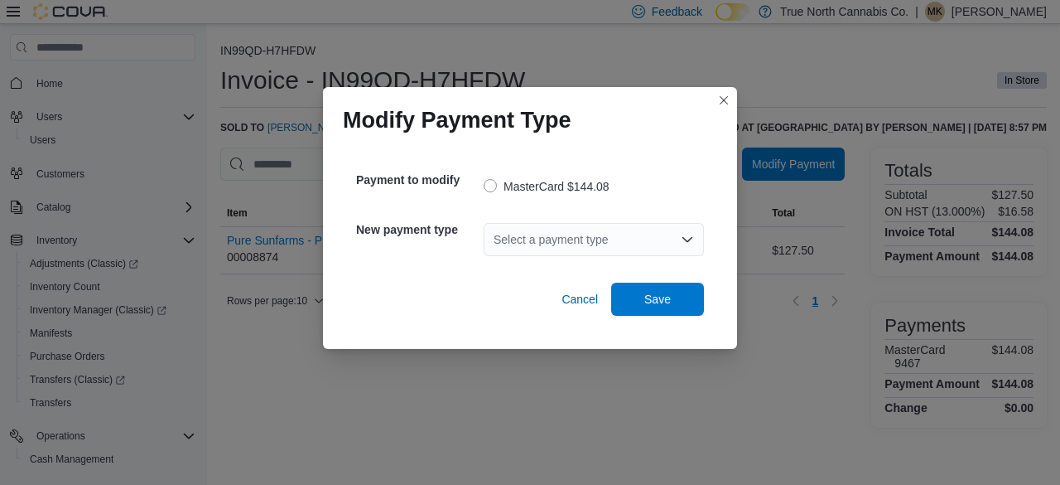
click at [572, 239] on div "Select a payment type" at bounding box center [594, 239] width 220 height 33
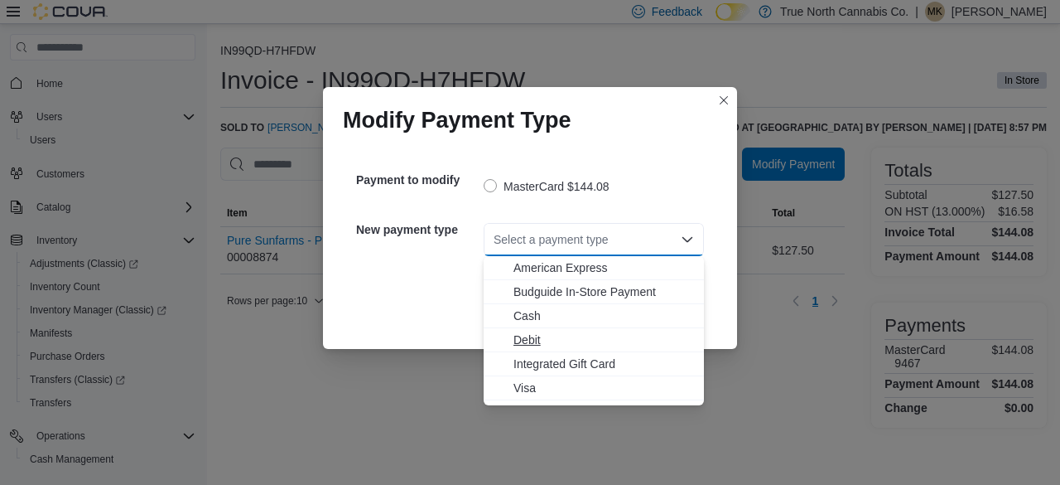
click at [542, 340] on span "Debit" at bounding box center [604, 339] width 181 height 17
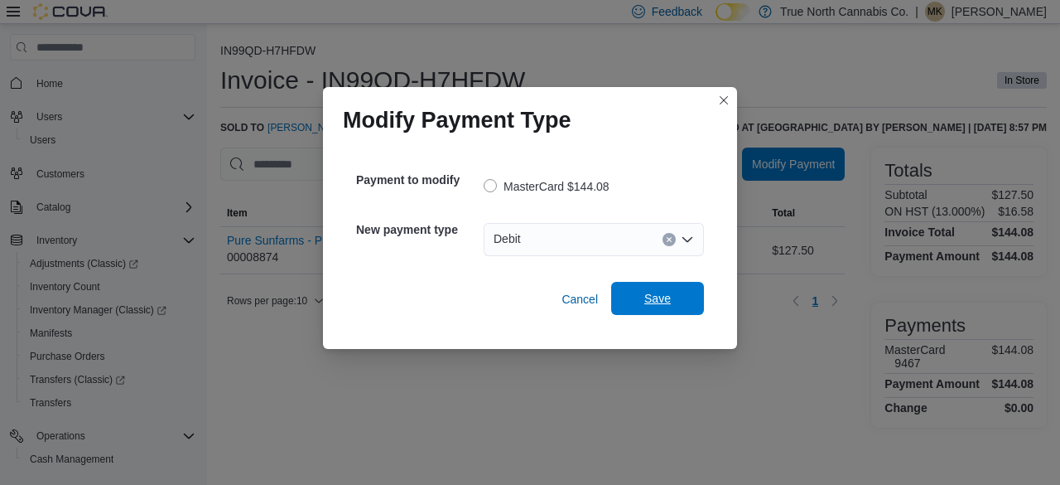
click at [669, 299] on span "Save" at bounding box center [657, 298] width 27 height 17
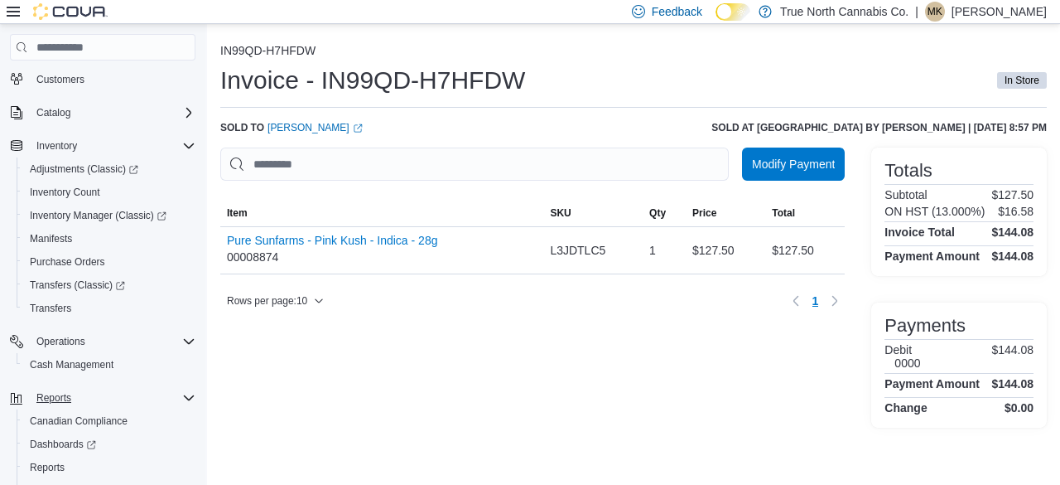
scroll to position [177, 0]
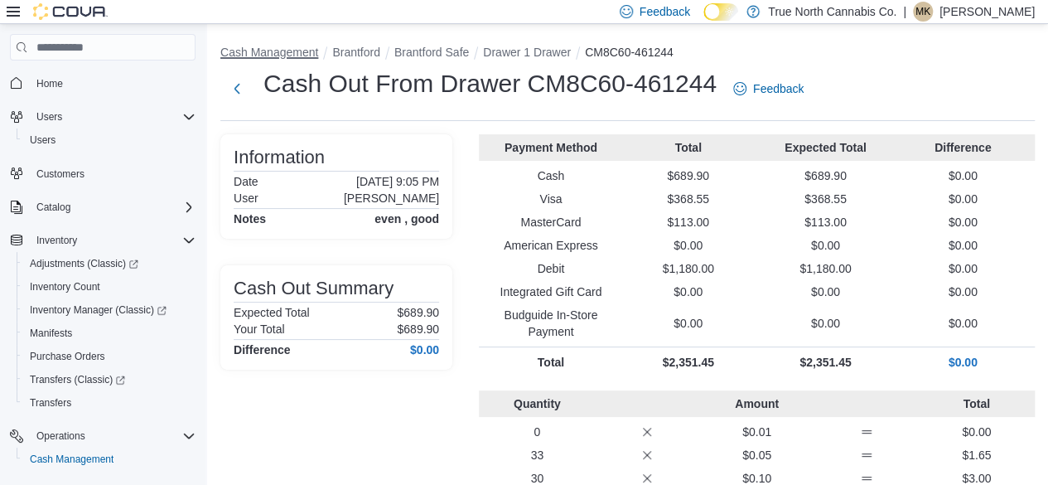
click at [258, 52] on button "Cash Management" at bounding box center [269, 52] width 98 height 13
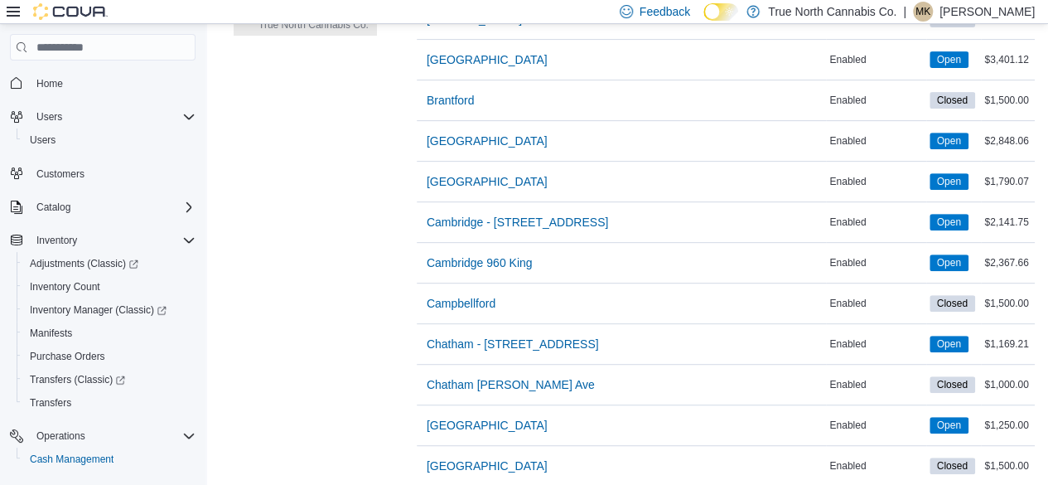
scroll to position [331, 0]
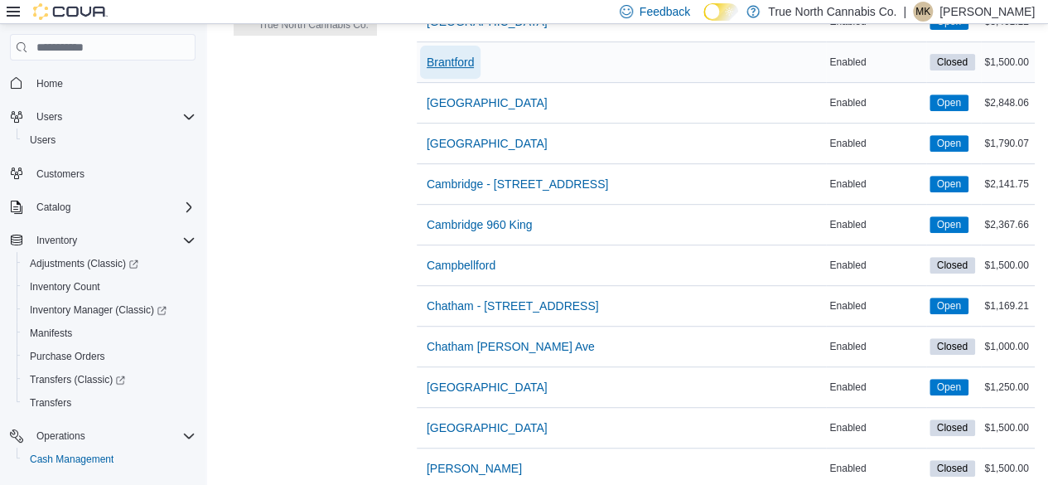
click at [469, 64] on span "Brantford" at bounding box center [451, 62] width 48 height 17
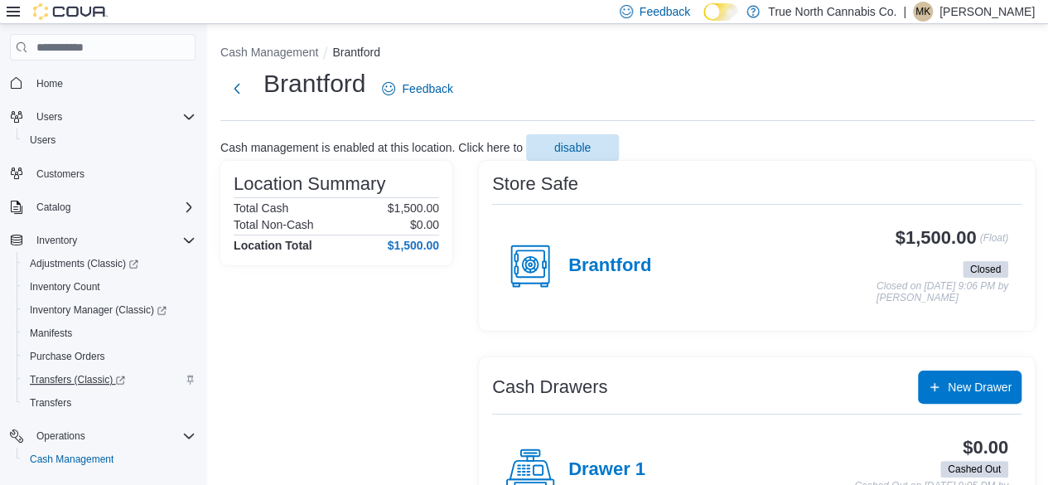
scroll to position [166, 0]
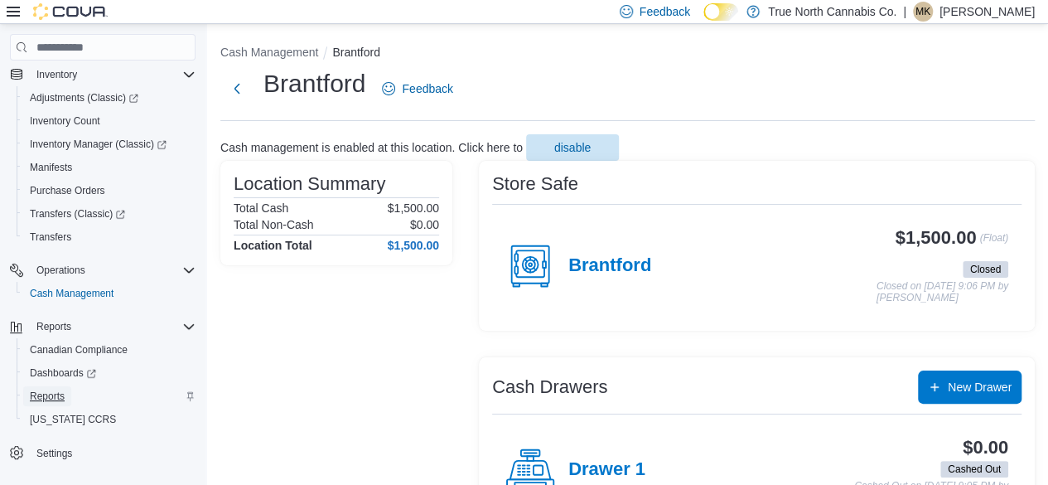
click at [55, 395] on span "Reports" at bounding box center [47, 395] width 35 height 13
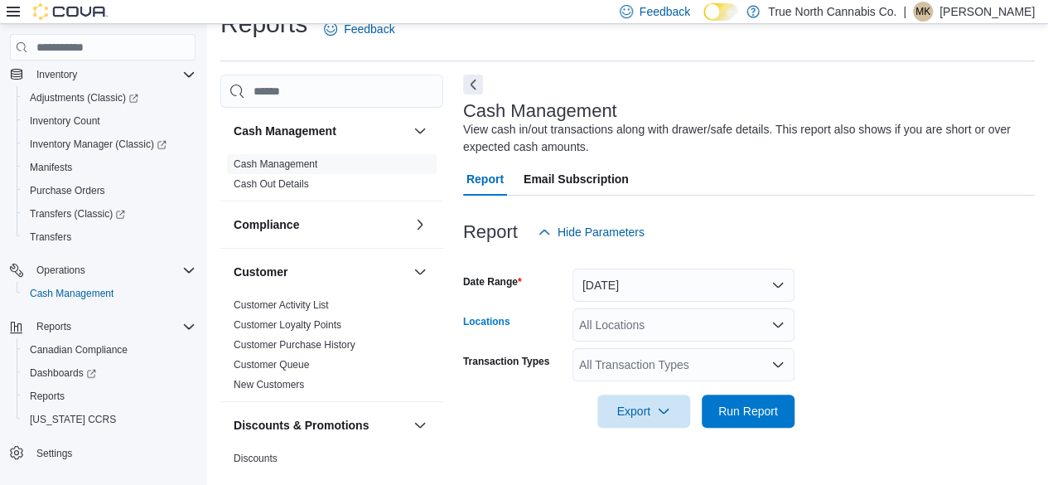
click at [653, 326] on div "All Locations" at bounding box center [683, 324] width 222 height 33
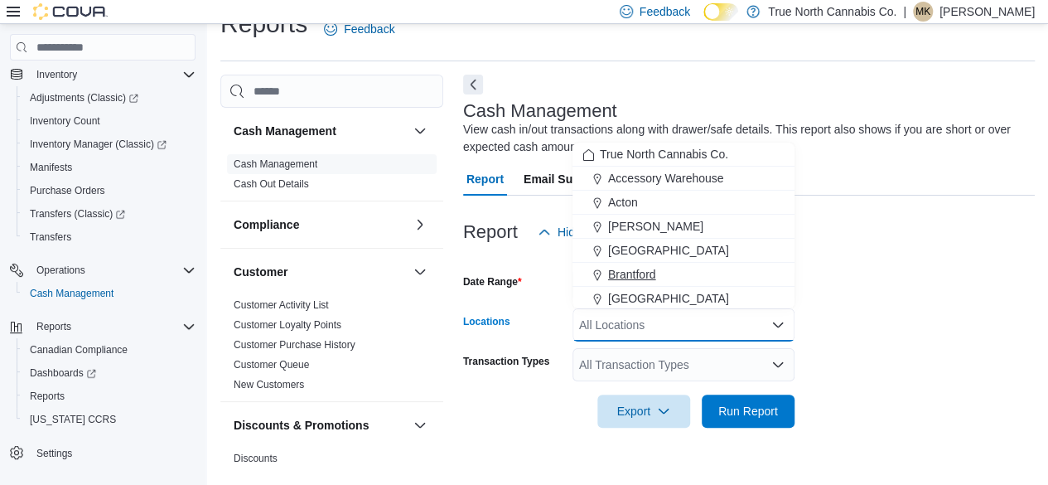
click at [615, 272] on span "Brantford" at bounding box center [632, 274] width 48 height 17
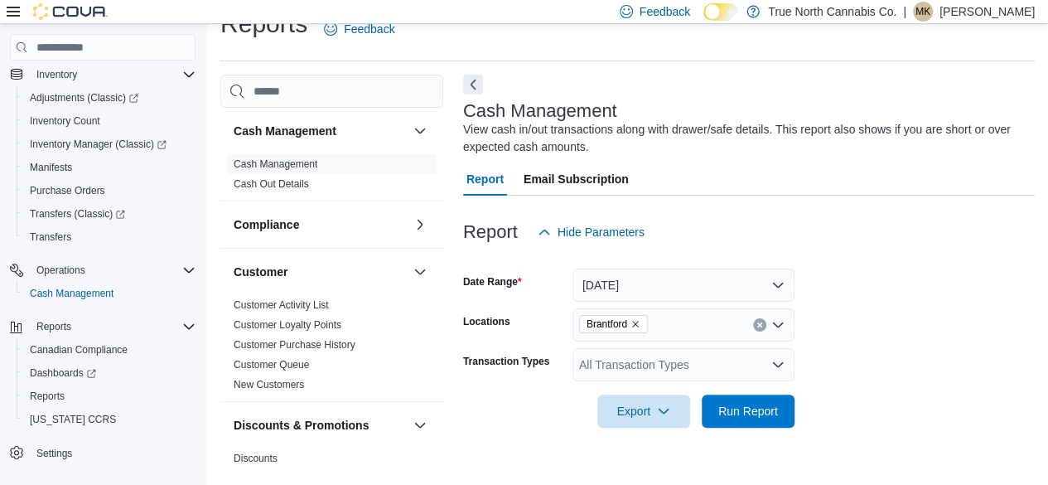
click at [891, 306] on form "Date Range Today Locations Brantford Transaction Types All Transaction Types Ex…" at bounding box center [749, 337] width 572 height 179
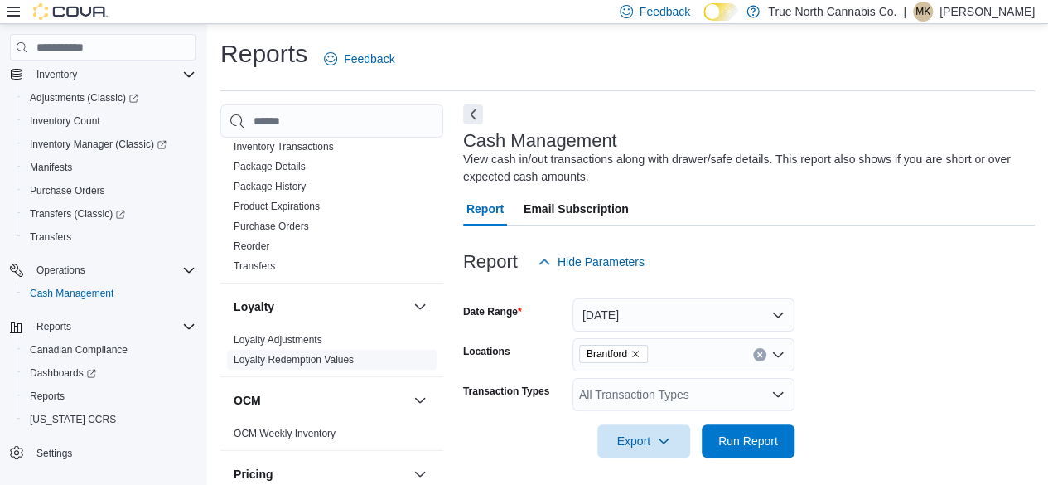
scroll to position [911, 0]
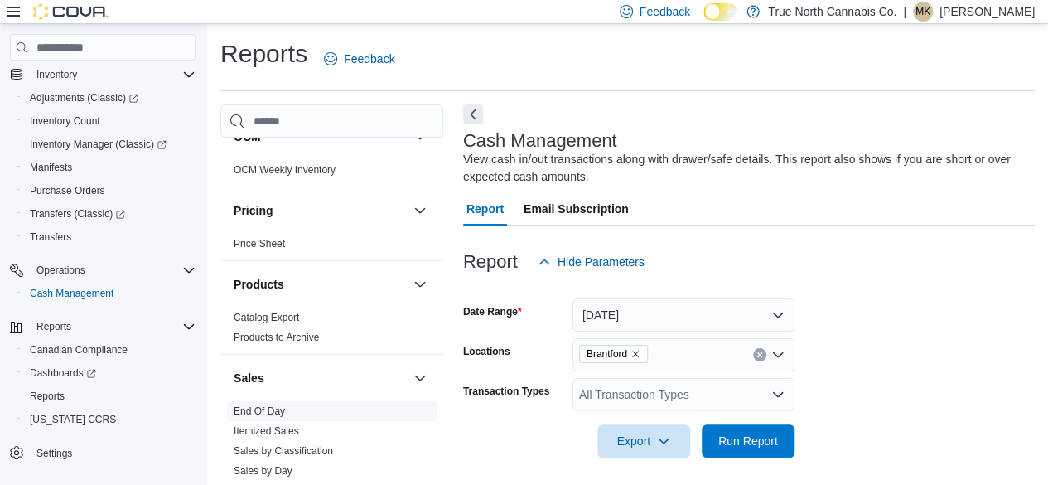
click at [258, 405] on link "End Of Day" at bounding box center [259, 411] width 51 height 12
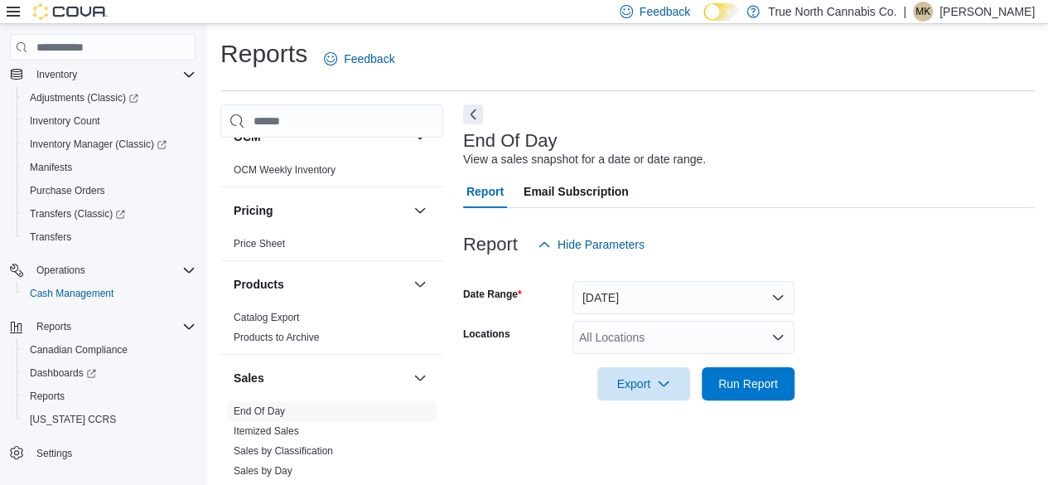
scroll to position [30, 0]
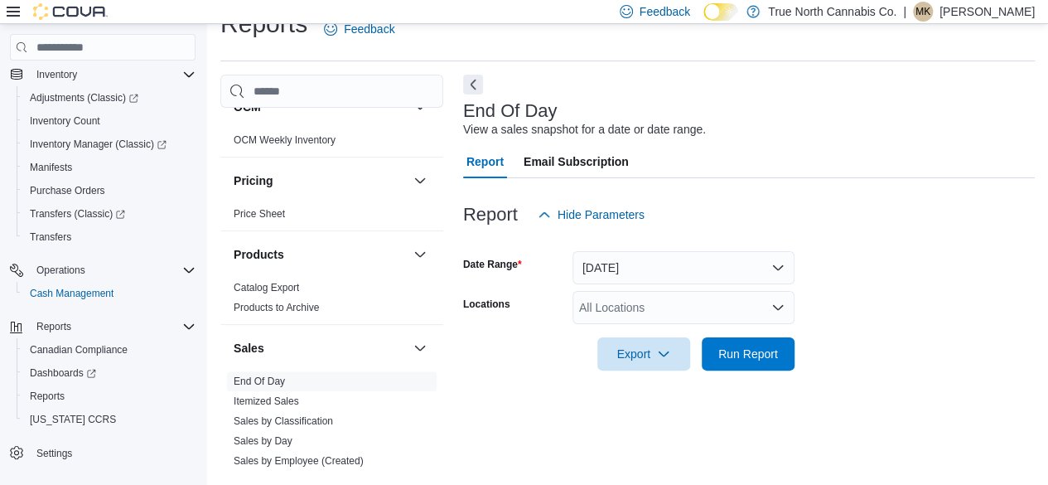
click at [625, 312] on div "All Locations" at bounding box center [683, 307] width 222 height 33
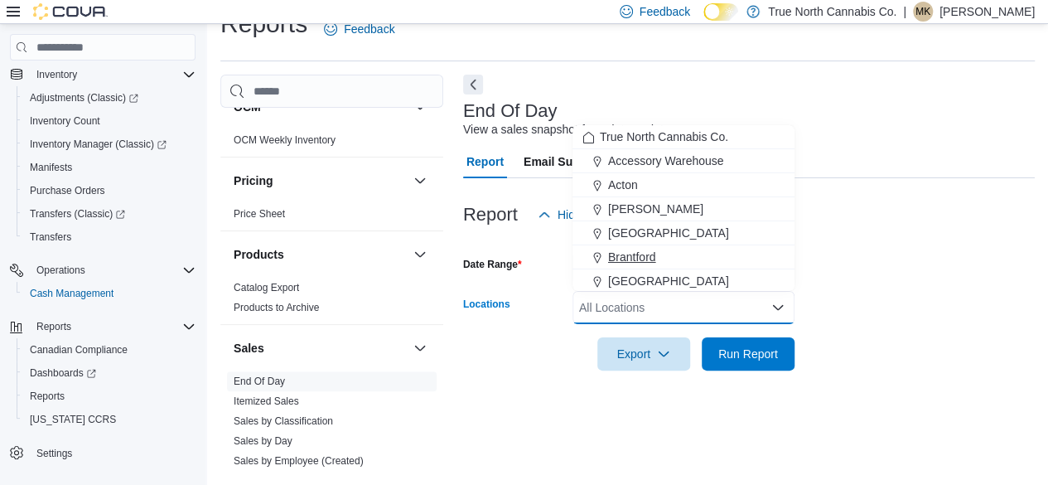
click at [628, 251] on span "Brantford" at bounding box center [632, 256] width 48 height 17
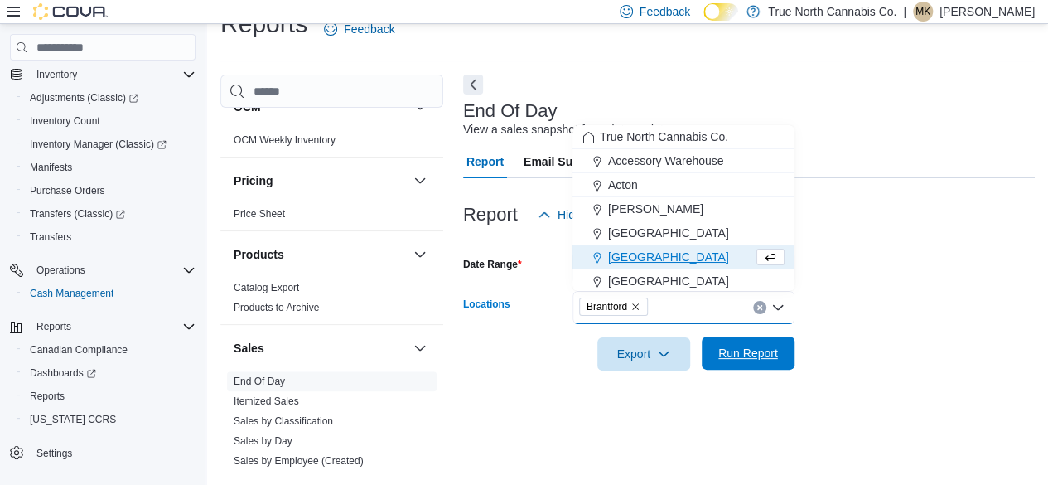
click at [737, 354] on span "Run Report" at bounding box center [748, 353] width 60 height 17
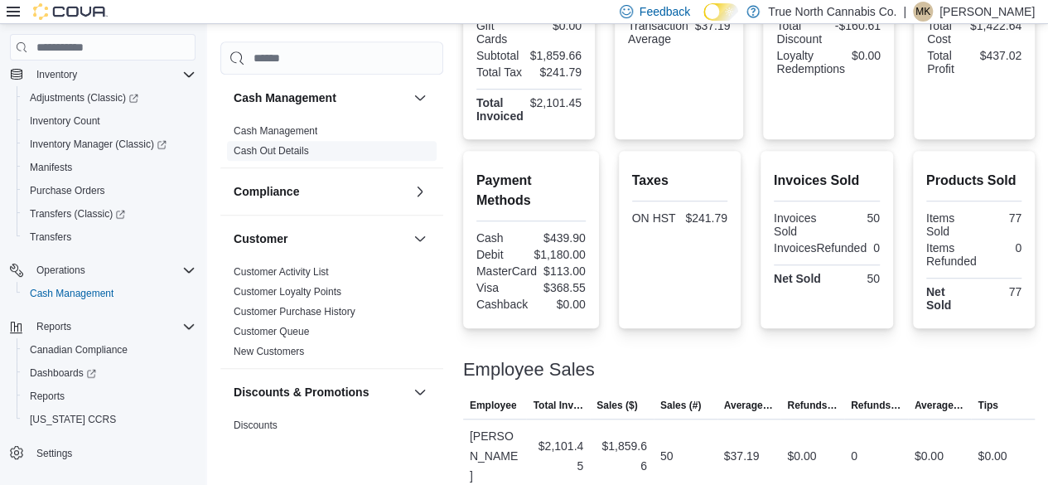
click at [292, 145] on link "Cash Out Details" at bounding box center [271, 151] width 75 height 12
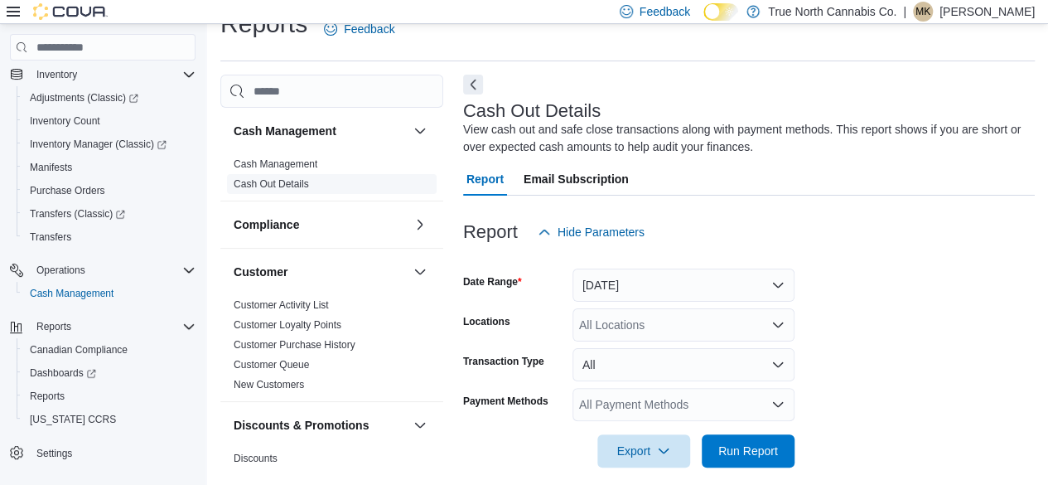
scroll to position [45, 0]
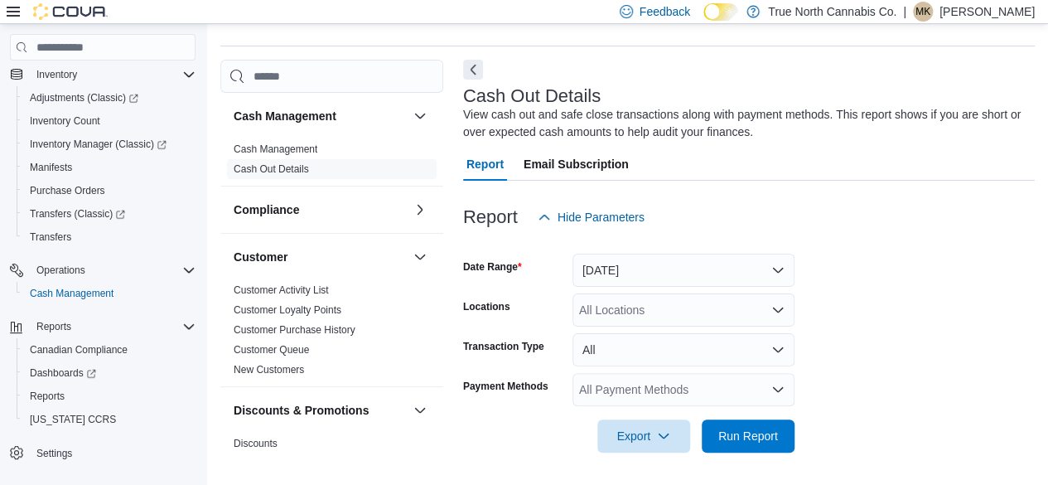
click at [654, 308] on div "All Locations" at bounding box center [683, 309] width 222 height 33
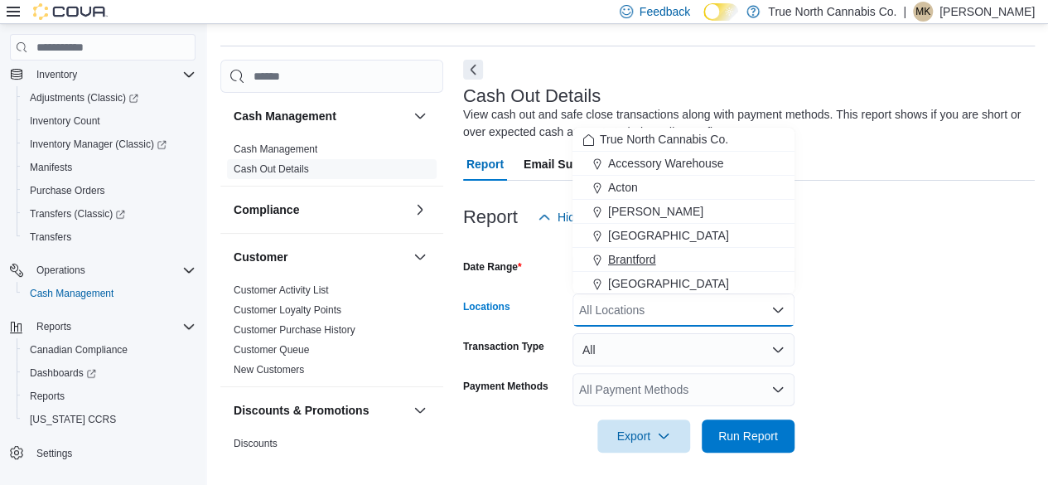
click at [634, 254] on span "Brantford" at bounding box center [632, 259] width 48 height 17
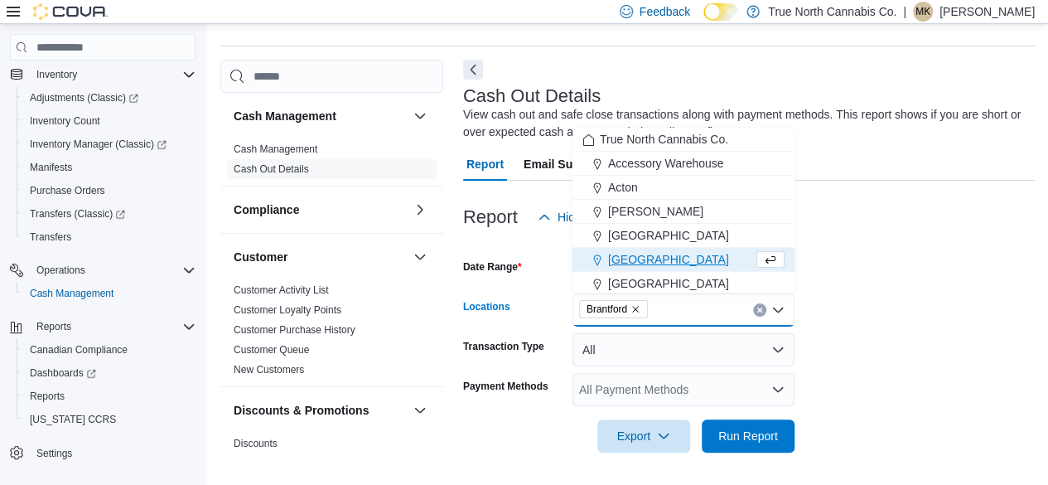
click at [881, 269] on form "Date Range Today Locations Brantford Combo box. Selected. Brantford. Press Back…" at bounding box center [749, 343] width 572 height 219
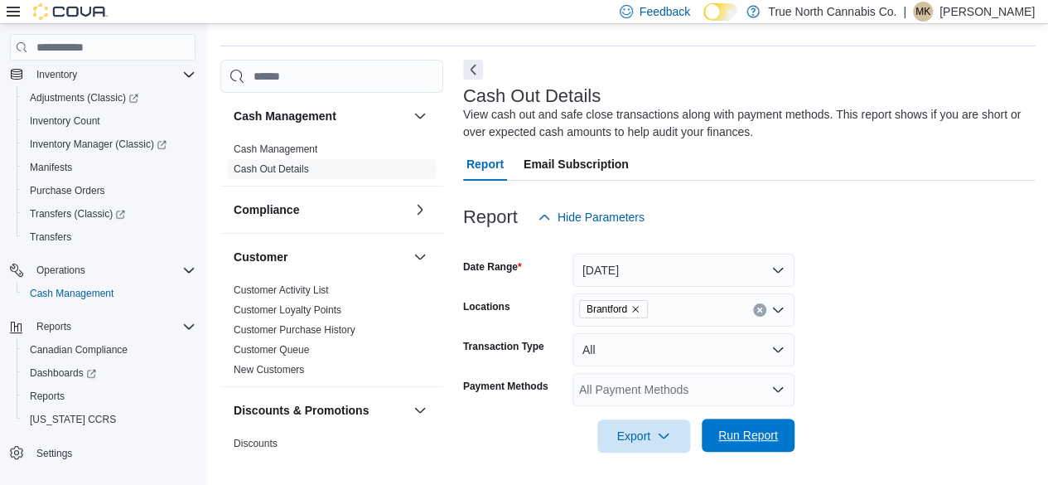
click at [764, 432] on span "Run Report" at bounding box center [748, 435] width 60 height 17
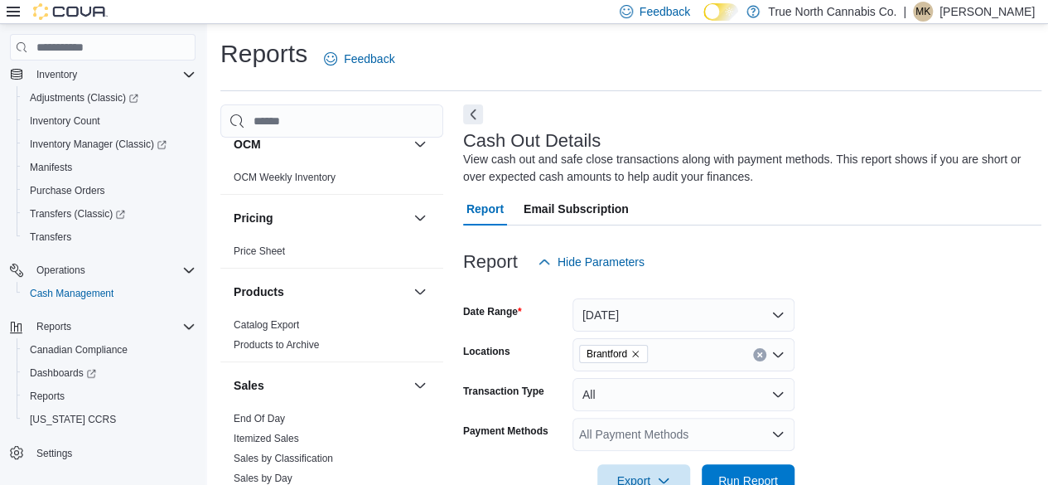
scroll to position [911, 0]
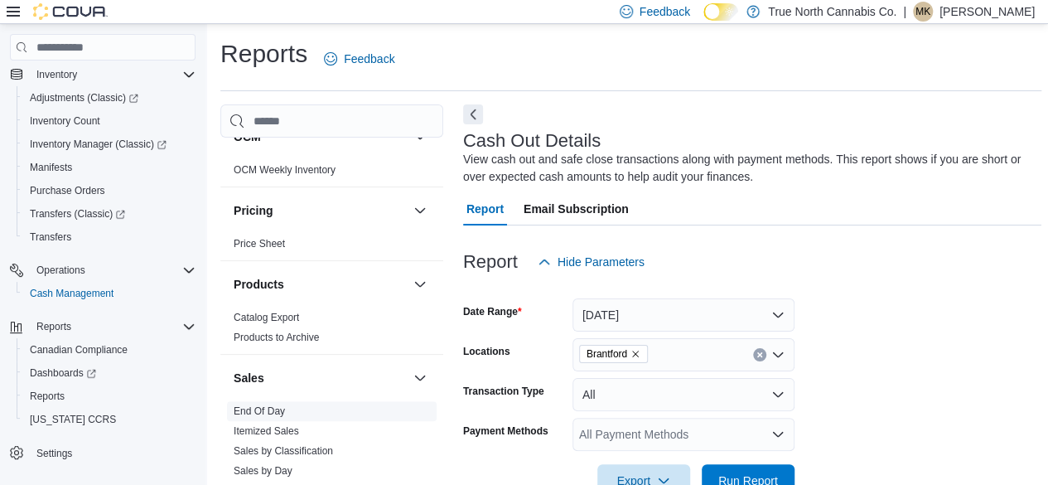
click at [280, 410] on link "End Of Day" at bounding box center [259, 411] width 51 height 12
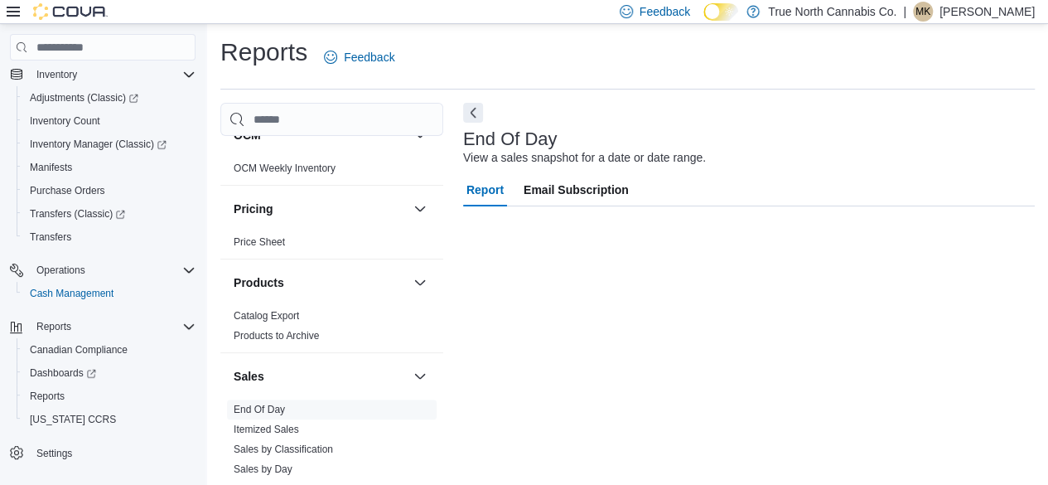
scroll to position [30, 0]
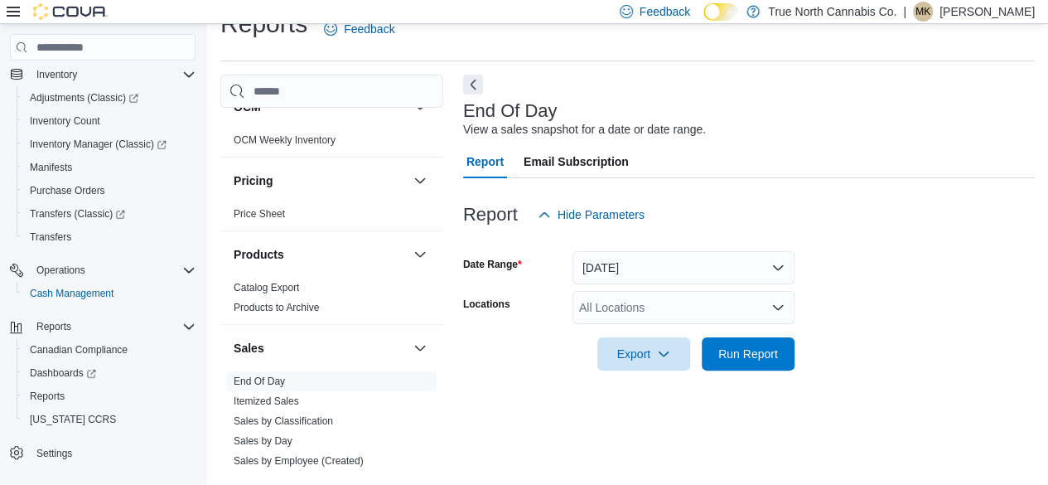
click at [475, 84] on button "Next" at bounding box center [473, 85] width 20 height 20
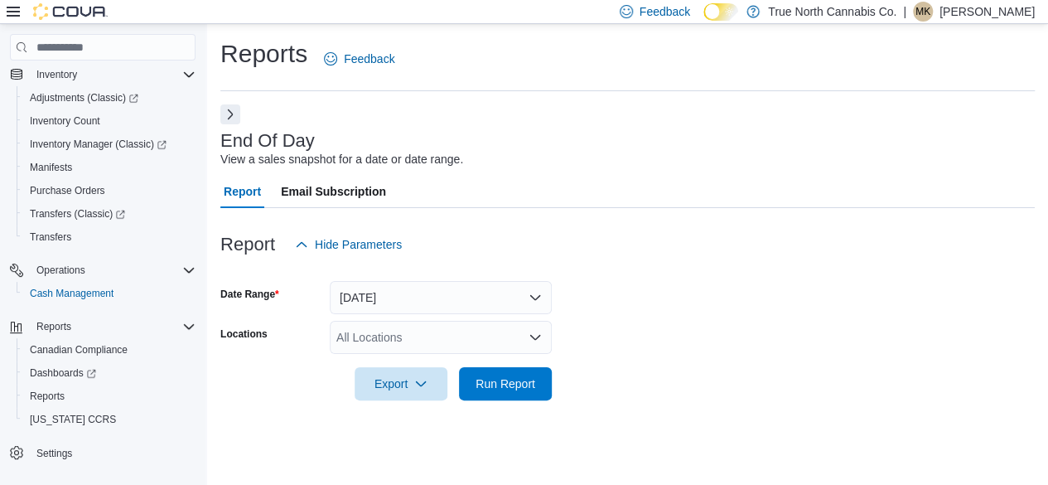
scroll to position [0, 0]
click at [389, 344] on div "All Locations" at bounding box center [441, 337] width 222 height 33
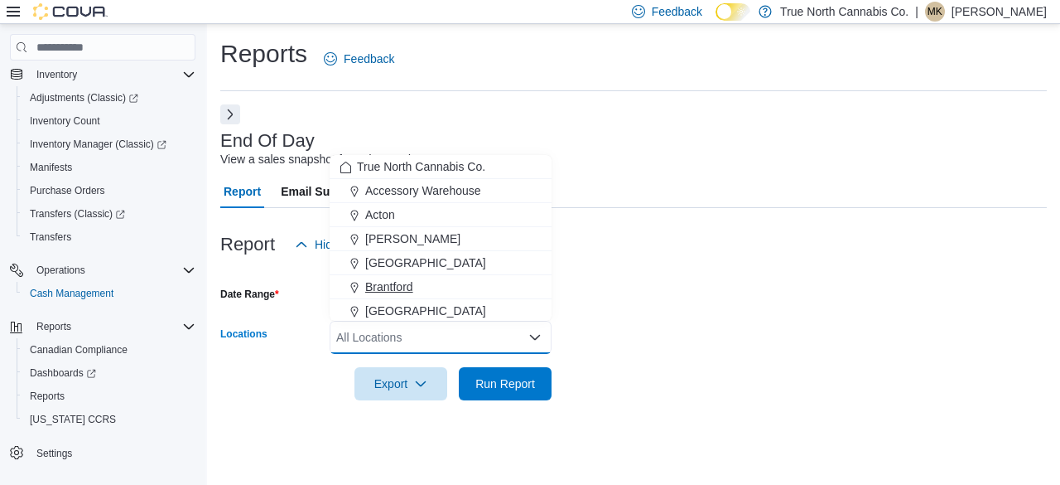
click at [379, 285] on span "Brantford" at bounding box center [389, 286] width 48 height 17
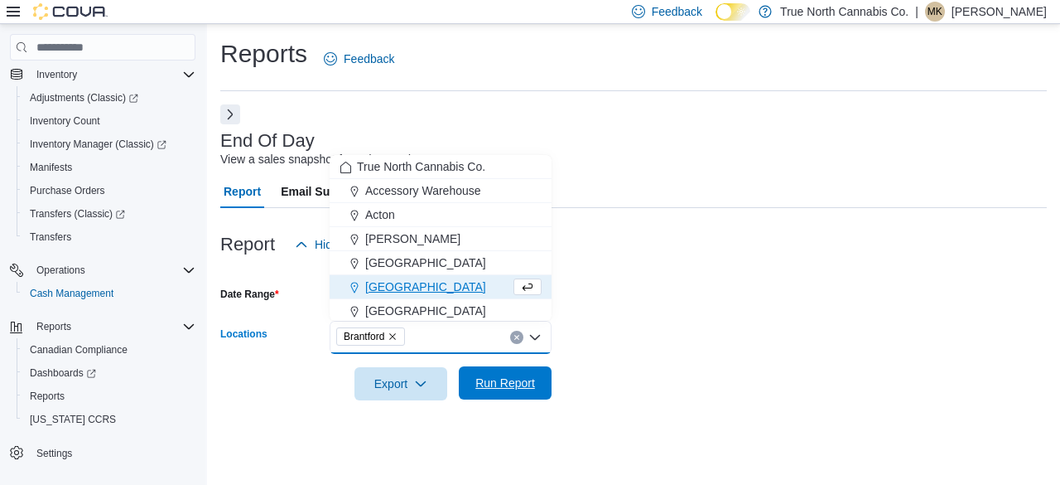
click at [487, 380] on span "Run Report" at bounding box center [505, 382] width 60 height 17
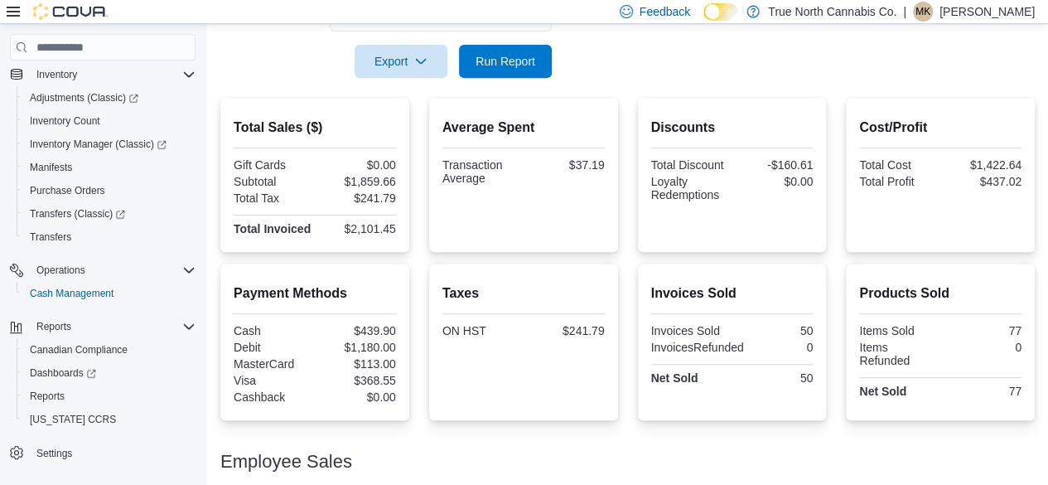
scroll to position [415, 0]
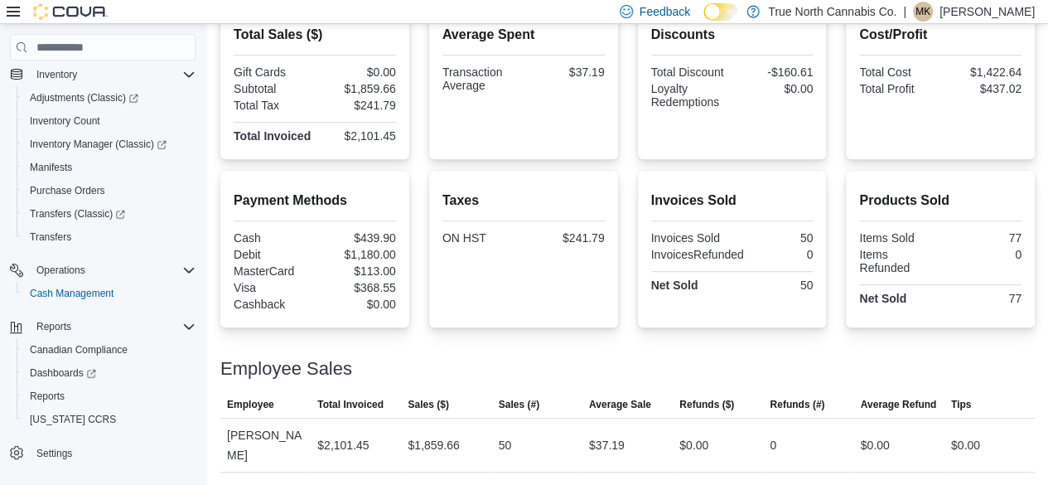
click at [1013, 13] on p "Melanie Kowalski" at bounding box center [986, 12] width 95 height 20
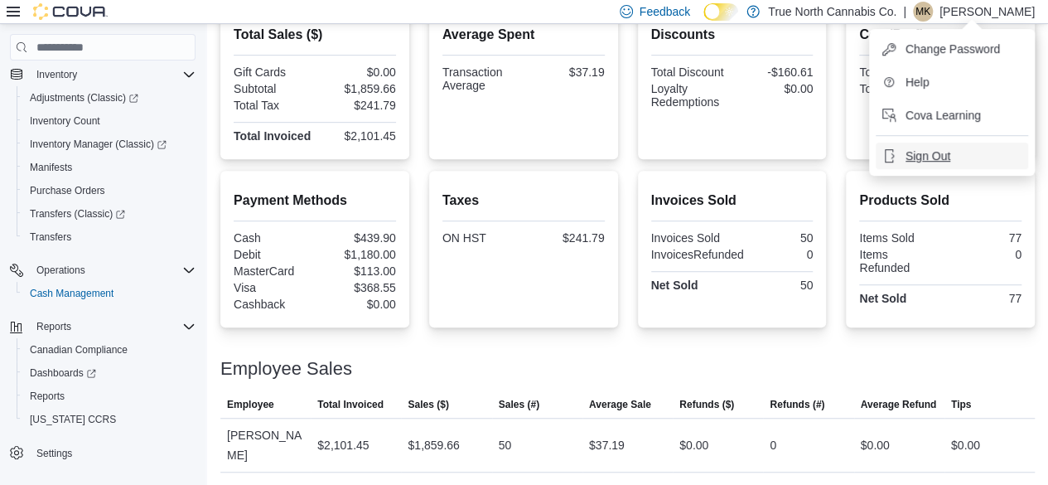
click at [921, 155] on span "Sign Out" at bounding box center [927, 155] width 45 height 17
